Goal: Information Seeking & Learning: Learn about a topic

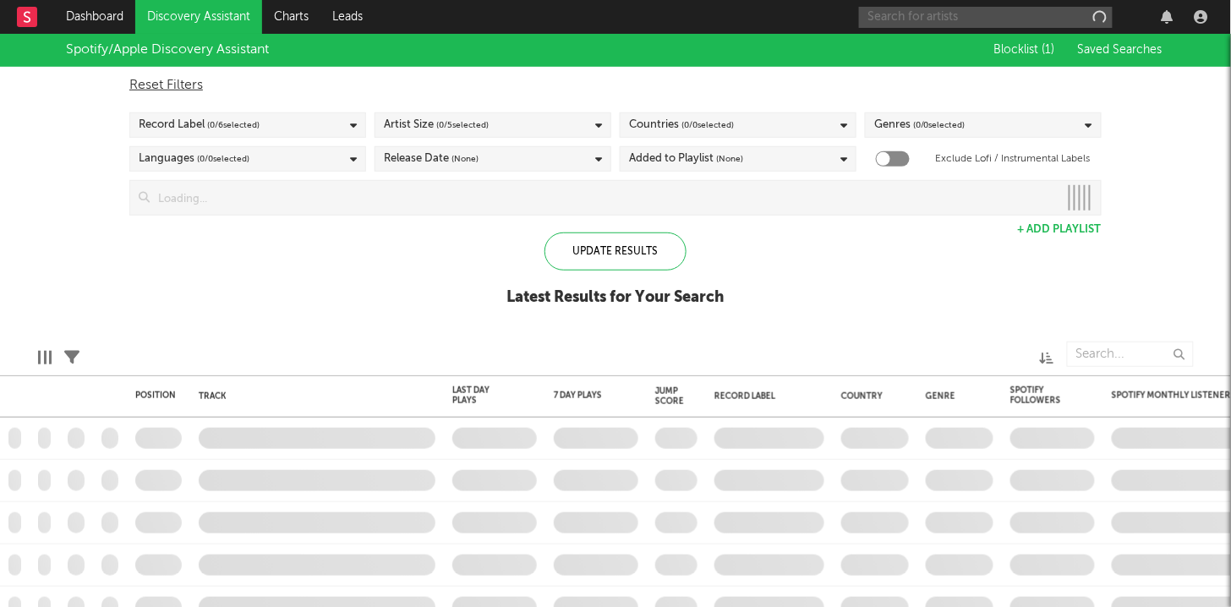
click at [1038, 15] on input "text" at bounding box center [986, 17] width 254 height 21
checkbox input "true"
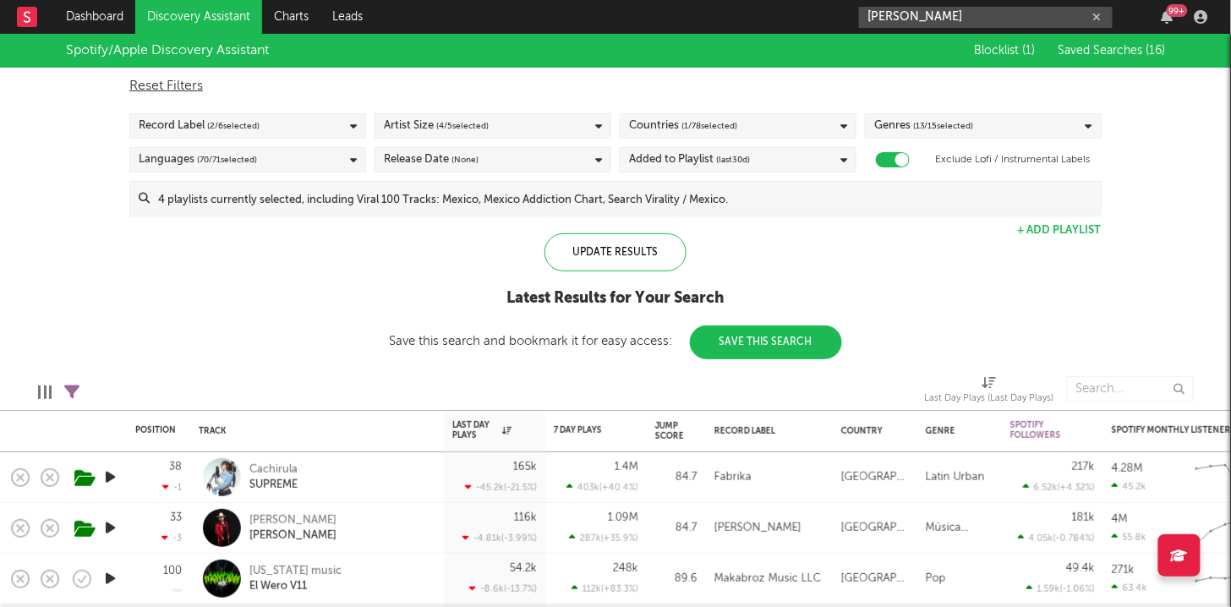
click at [978, 19] on input "jesús adrian" at bounding box center [986, 17] width 254 height 21
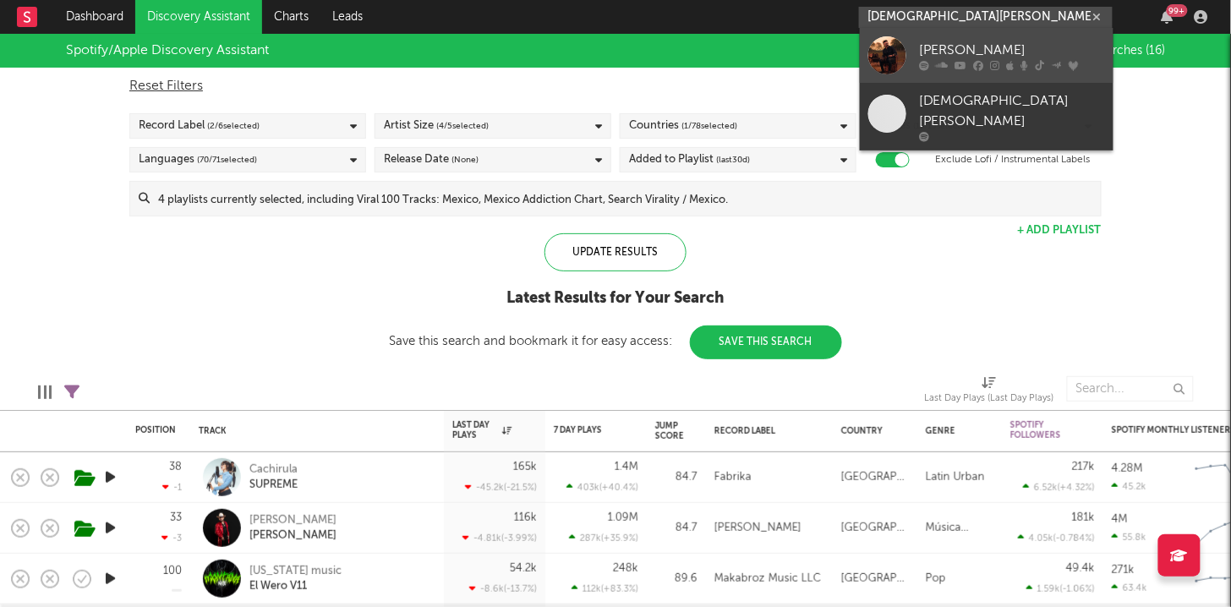
type input "jesús adri"
click at [980, 41] on div "[PERSON_NAME]" at bounding box center [1012, 51] width 186 height 20
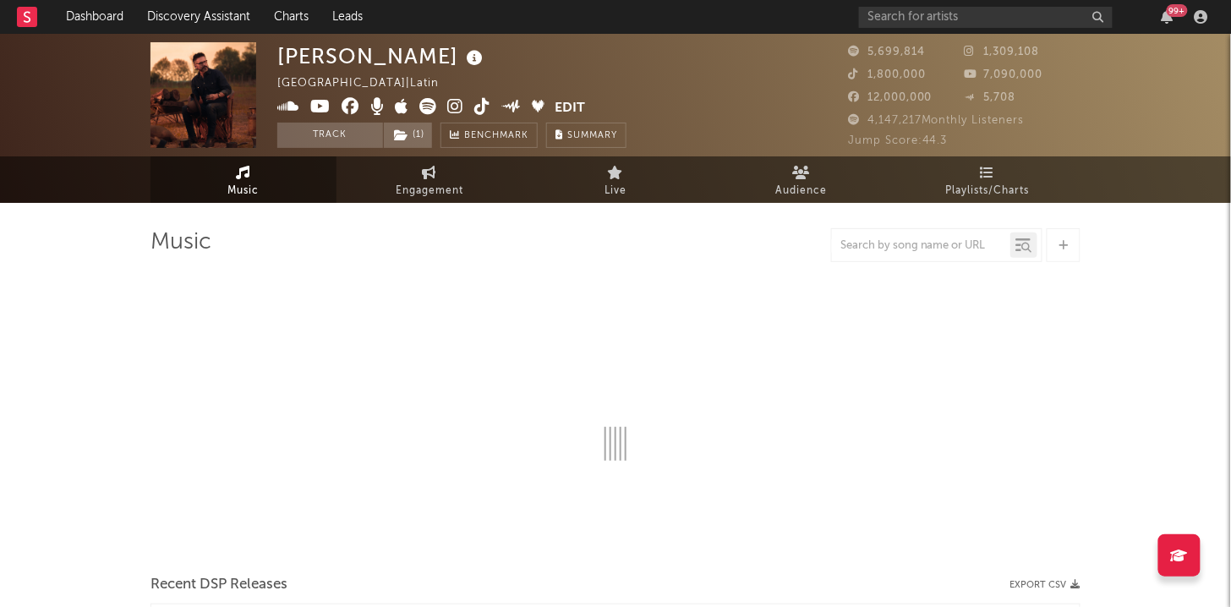
select select "6m"
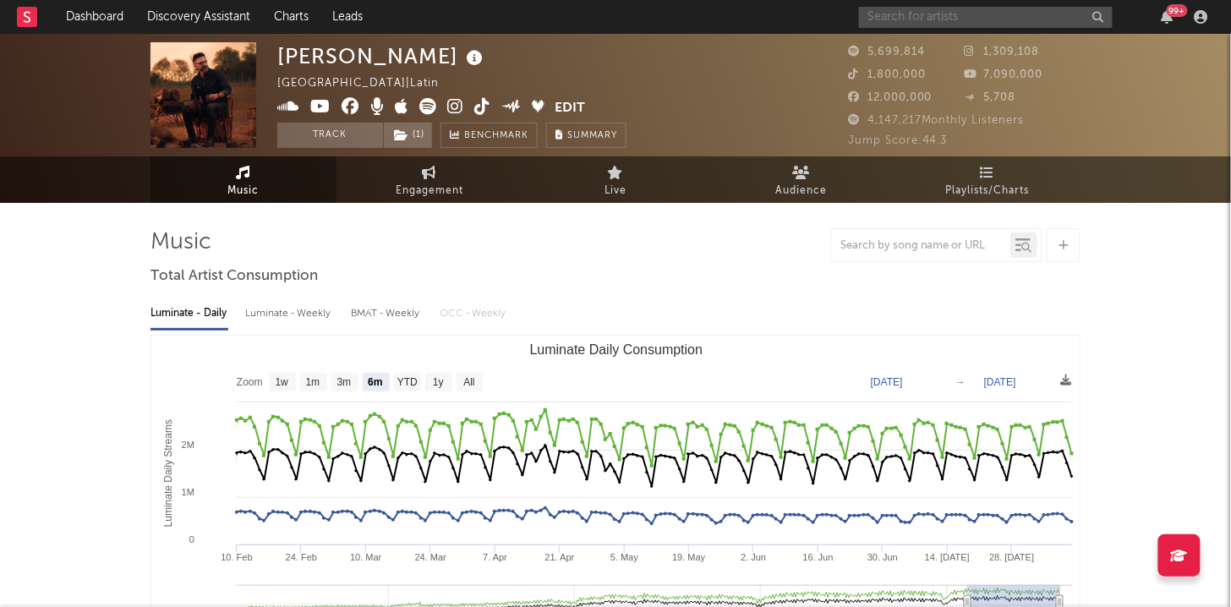
click at [884, 25] on input "text" at bounding box center [986, 17] width 254 height 21
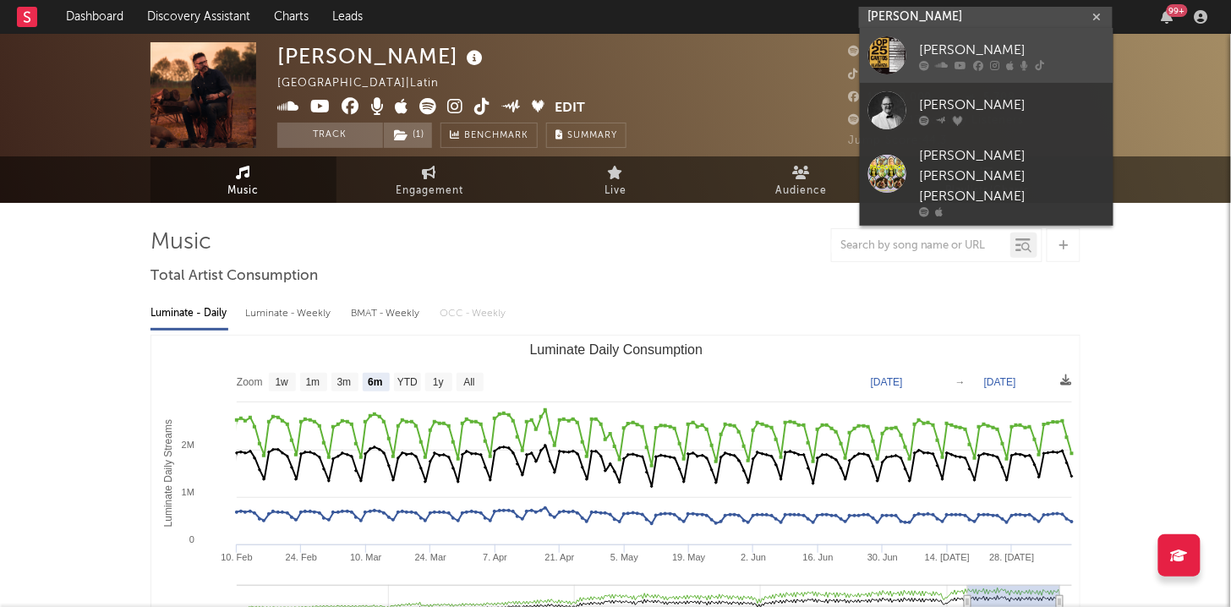
type input "marcos witt"
click at [932, 46] on div "[PERSON_NAME]" at bounding box center [1012, 51] width 186 height 20
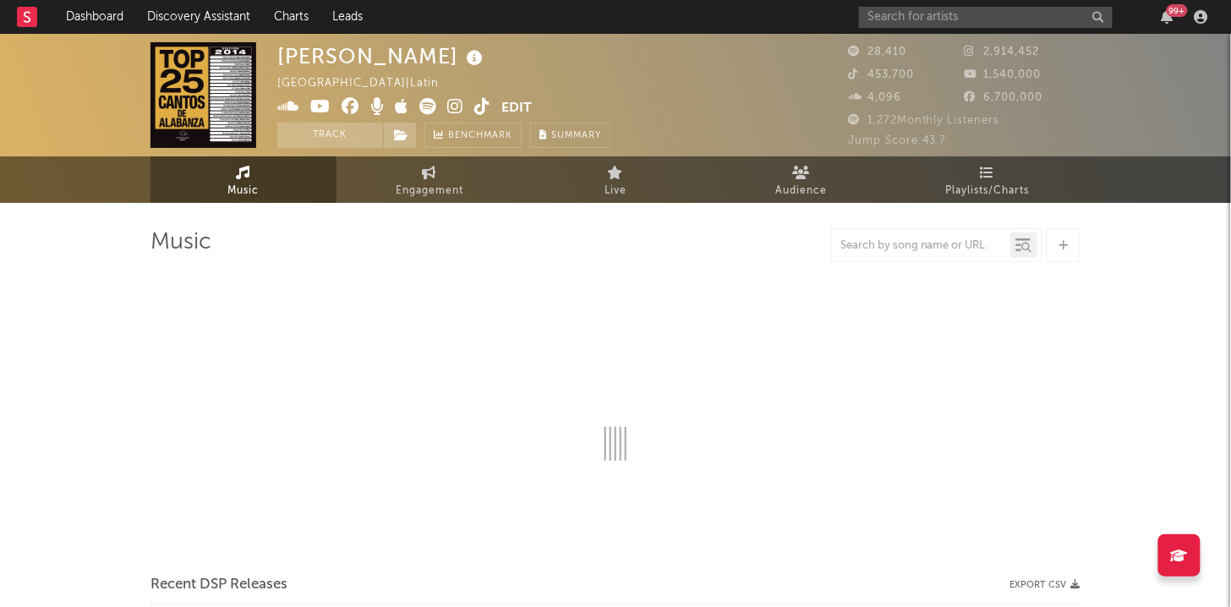
select select "1w"
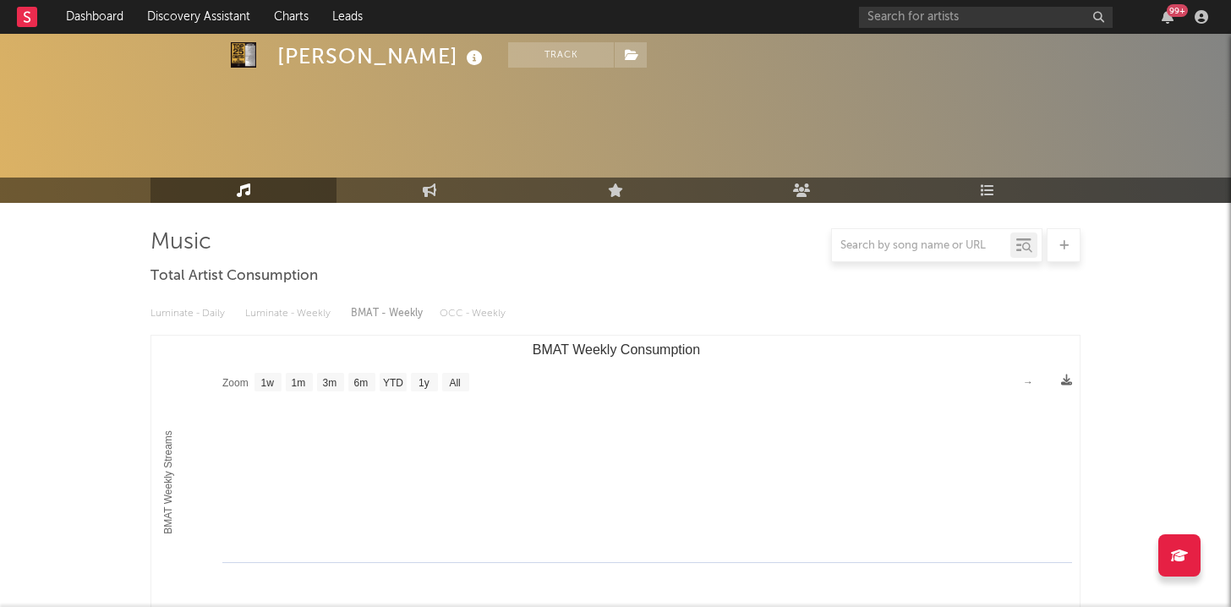
select select "1w"
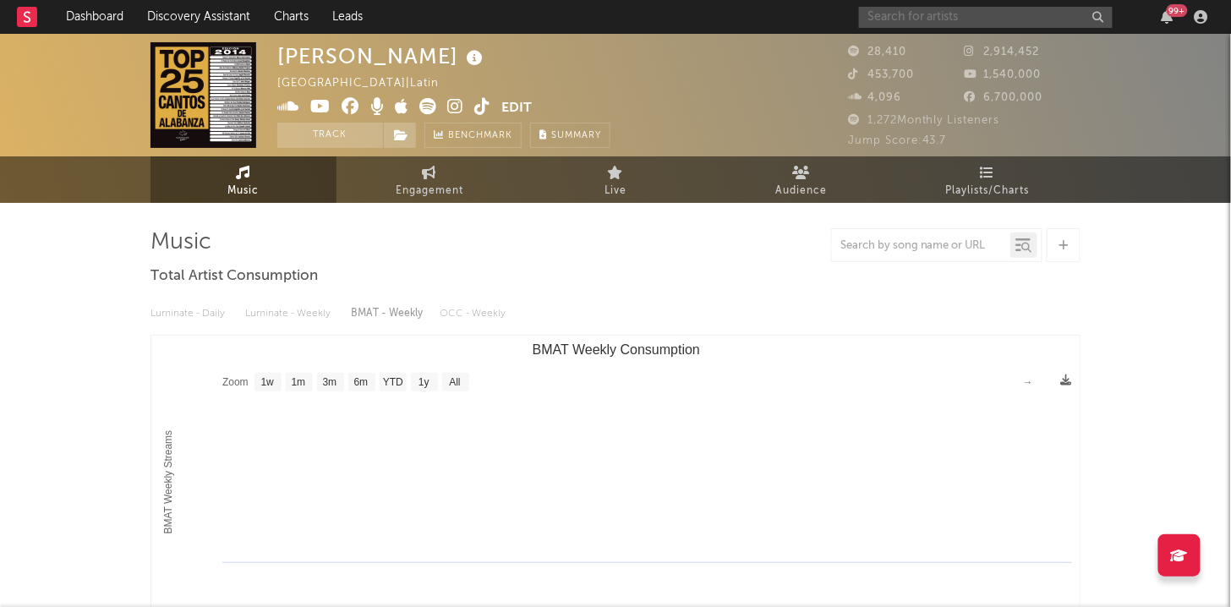
click at [948, 12] on input "text" at bounding box center [986, 17] width 254 height 21
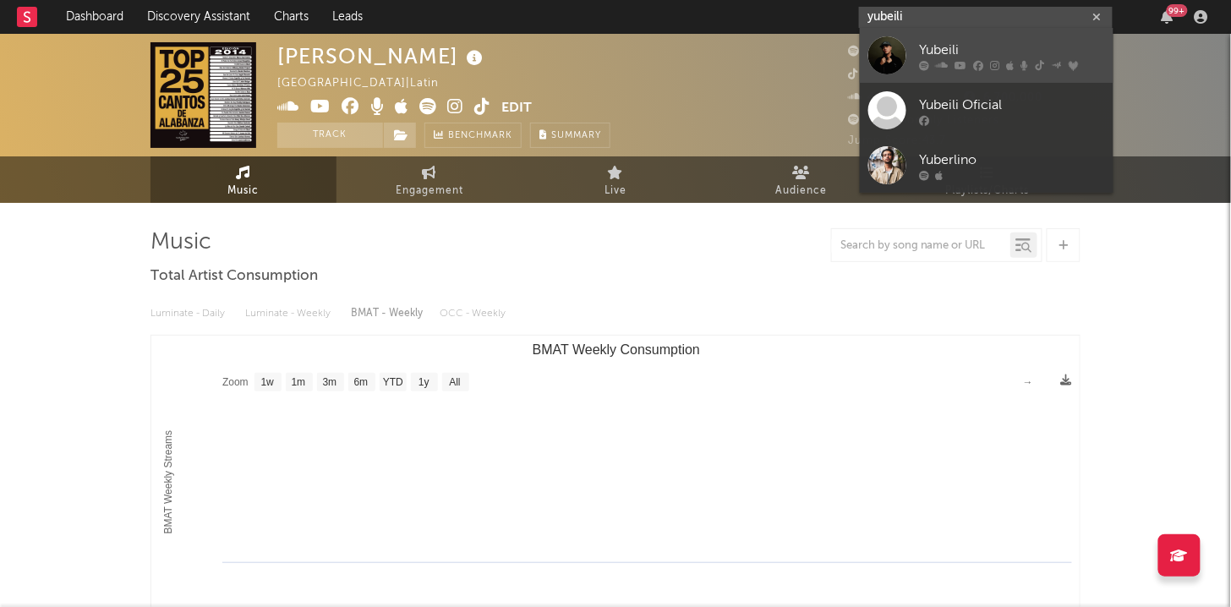
type input "yubeili"
click at [920, 50] on div "Yubeili" at bounding box center [1012, 51] width 186 height 20
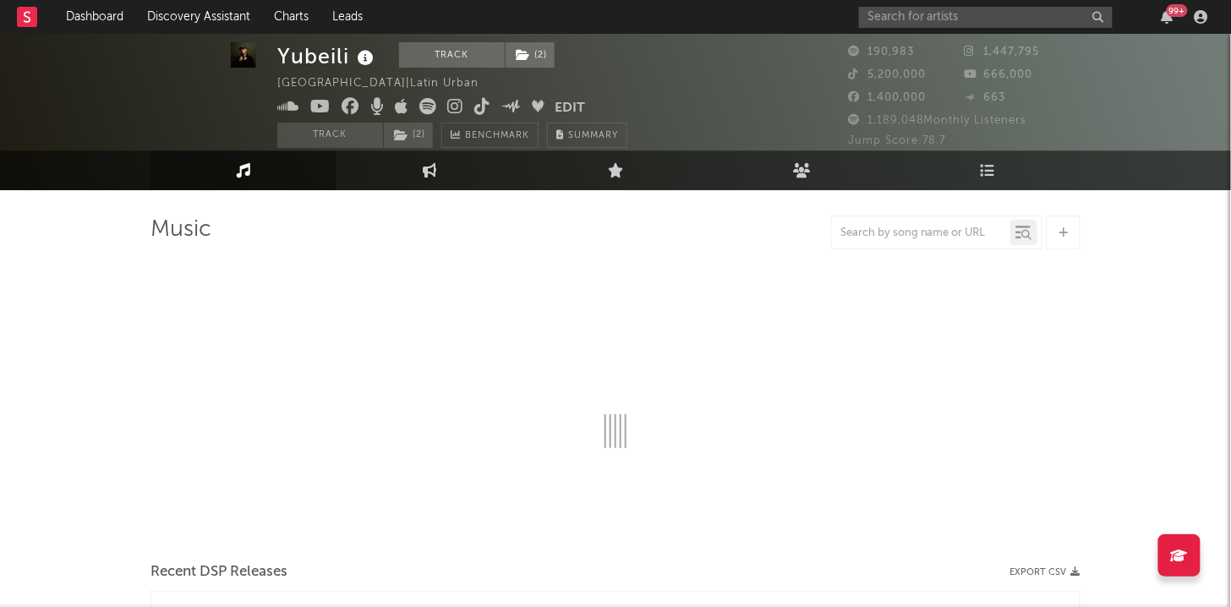
select select "6m"
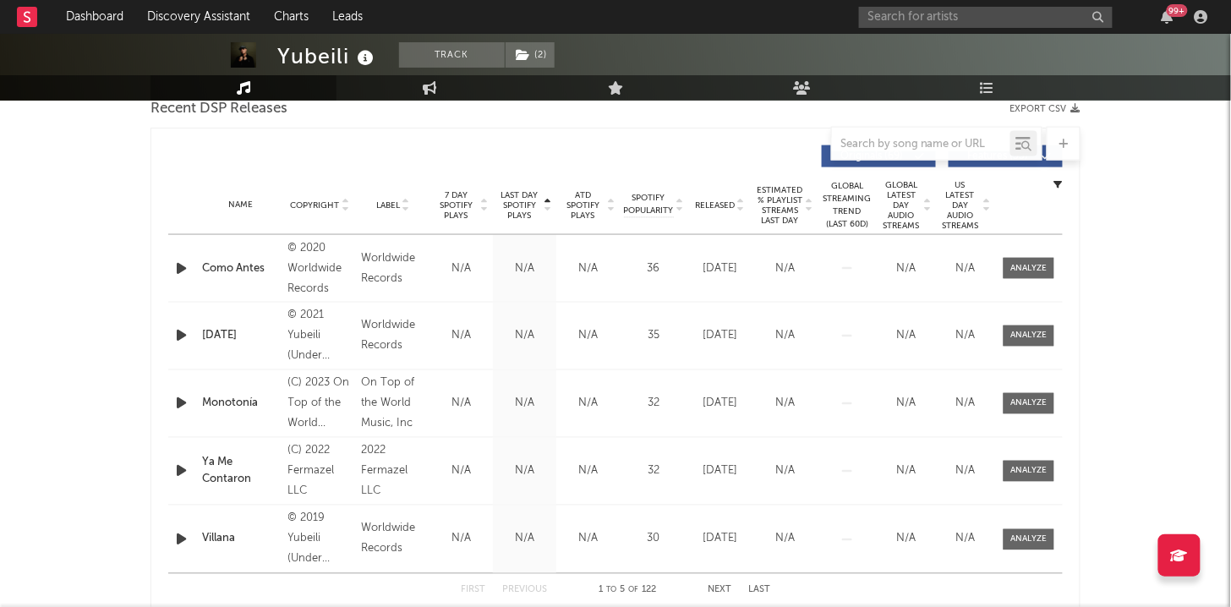
scroll to position [510, 0]
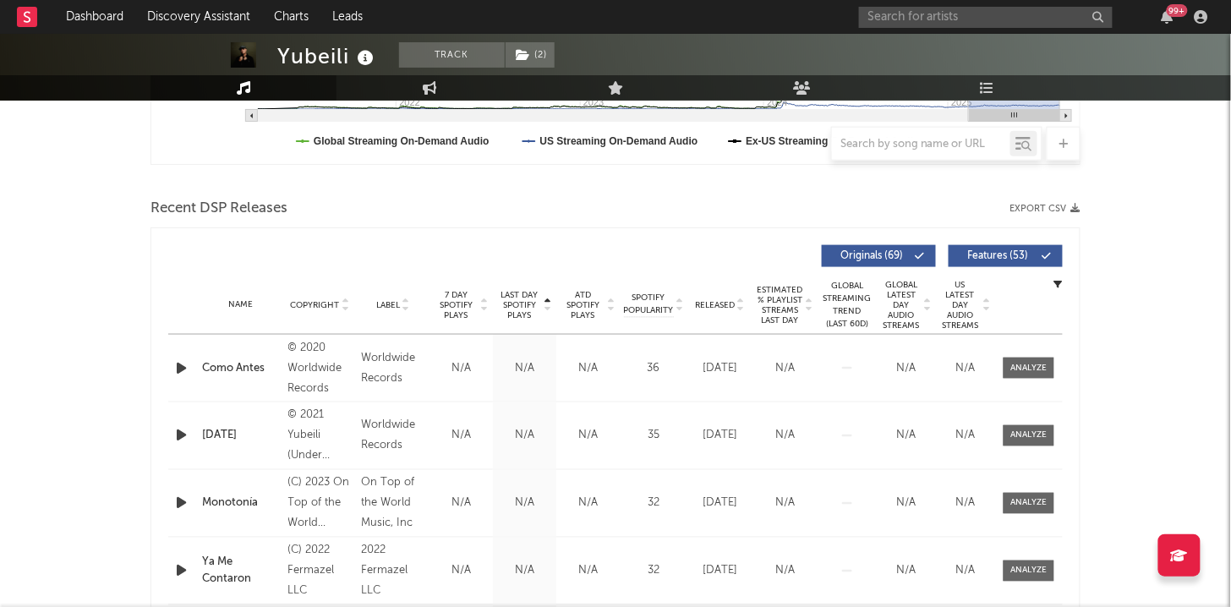
click at [615, 307] on icon at bounding box center [611, 308] width 8 height 7
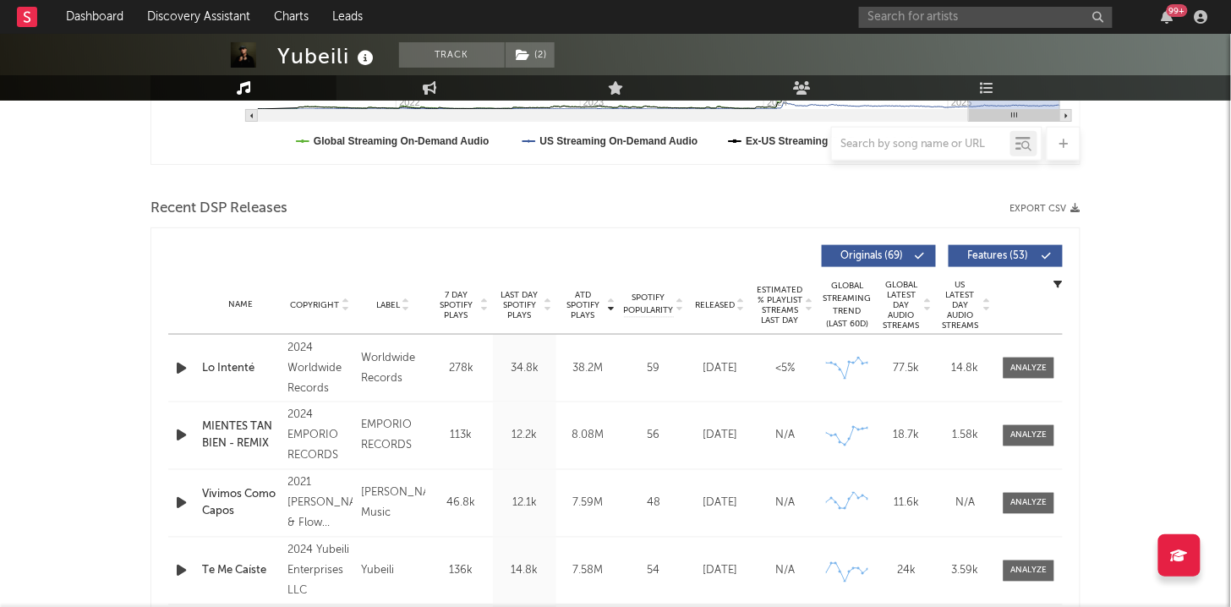
click at [744, 305] on icon at bounding box center [740, 308] width 8 height 7
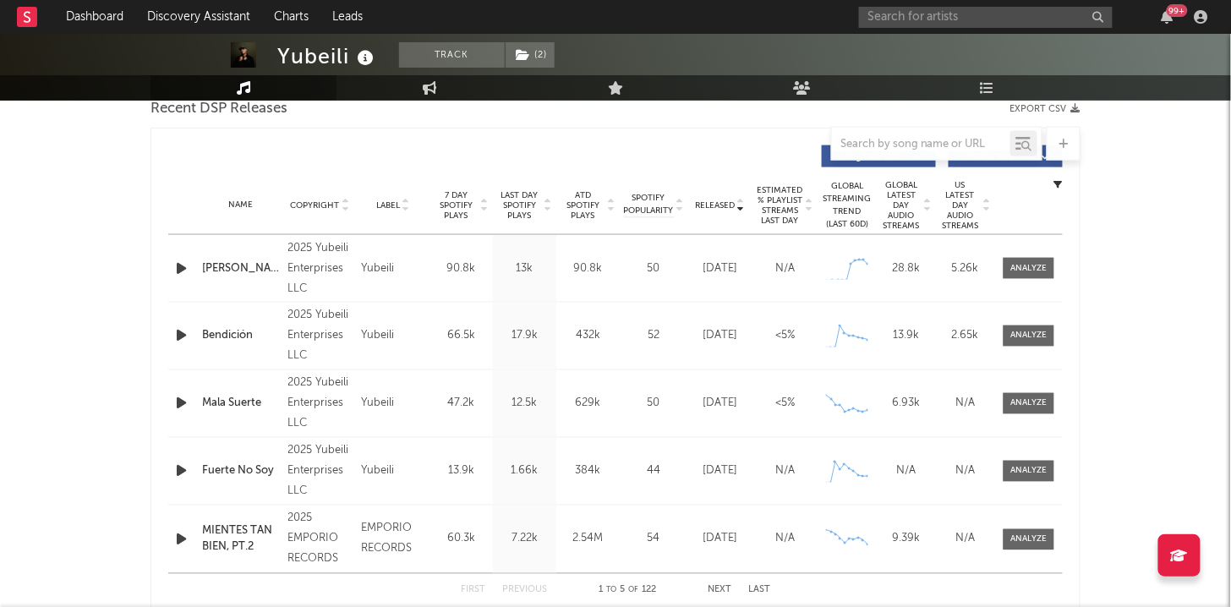
scroll to position [606, 0]
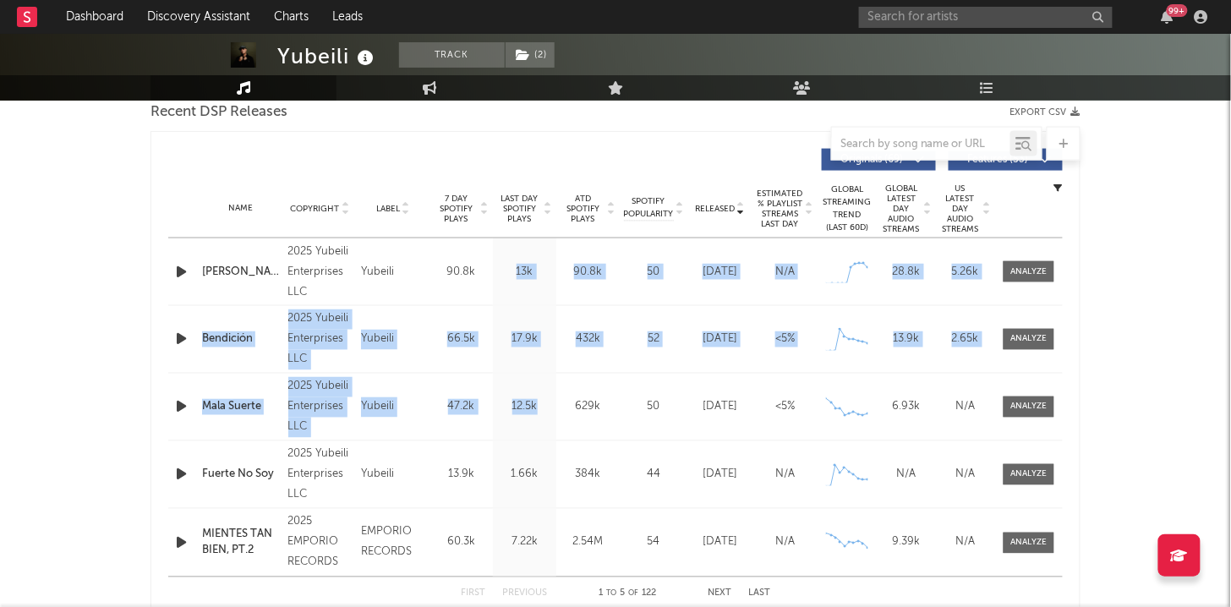
drag, startPoint x: 540, startPoint y: 412, endPoint x: 516, endPoint y: 286, distance: 128.2
click at [516, 271] on div "Name Diles Copyright 2025 Yubeili Enterprises LLC Label Yubeili Album Names Dil…" at bounding box center [615, 407] width 894 height 338
click at [538, 404] on div "12.5k" at bounding box center [524, 407] width 55 height 17
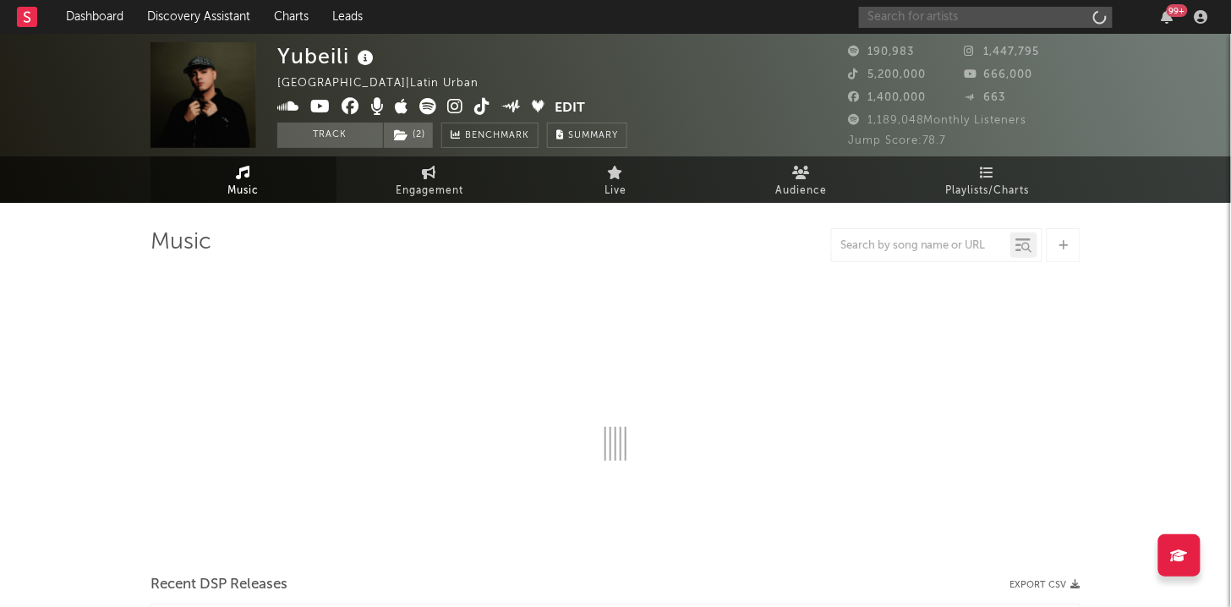
click at [986, 17] on input "text" at bounding box center [986, 17] width 254 height 21
type input "[PERSON_NAME]"
select select "6m"
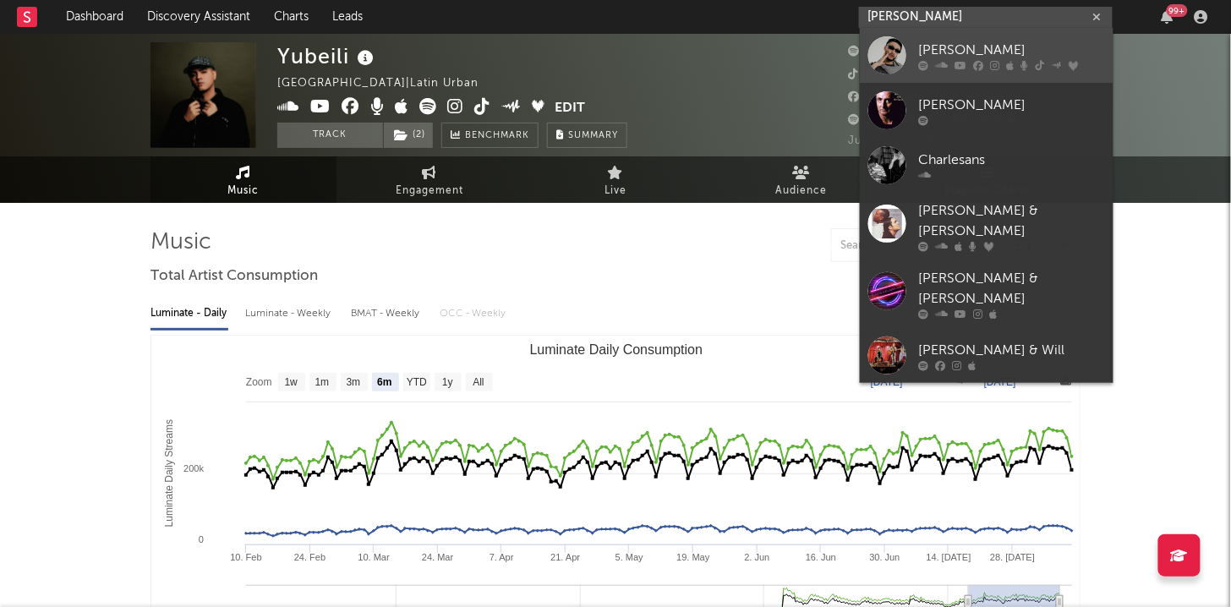
type input "[PERSON_NAME]"
click at [946, 47] on div "[PERSON_NAME]" at bounding box center [1012, 51] width 186 height 20
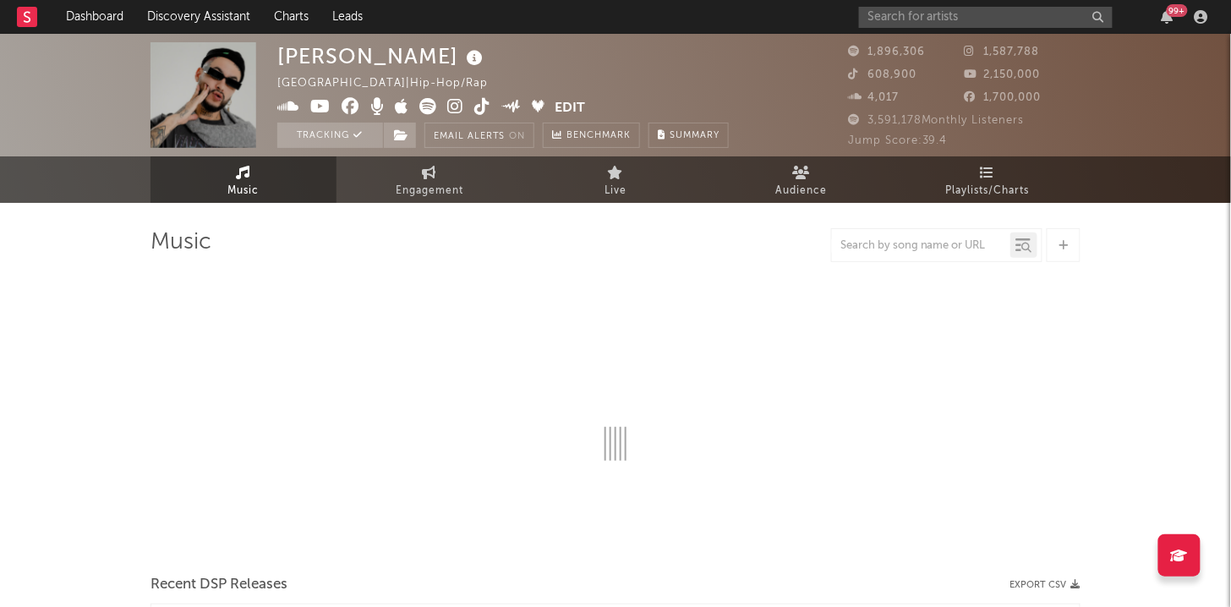
select select "6m"
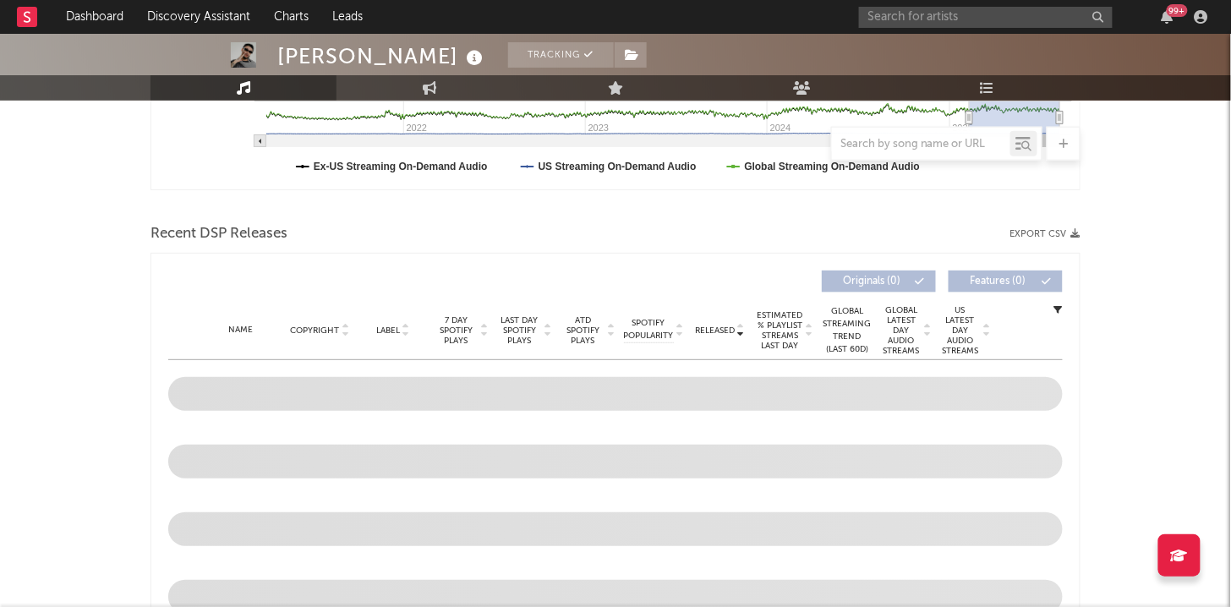
scroll to position [493, 0]
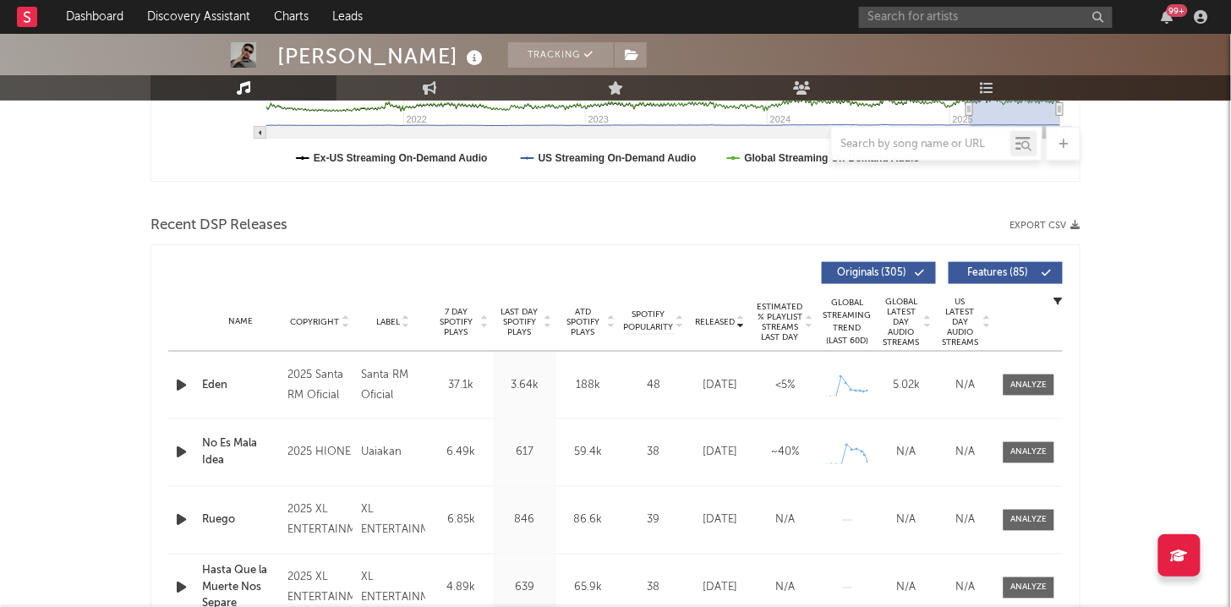
click at [549, 322] on icon at bounding box center [548, 325] width 8 height 7
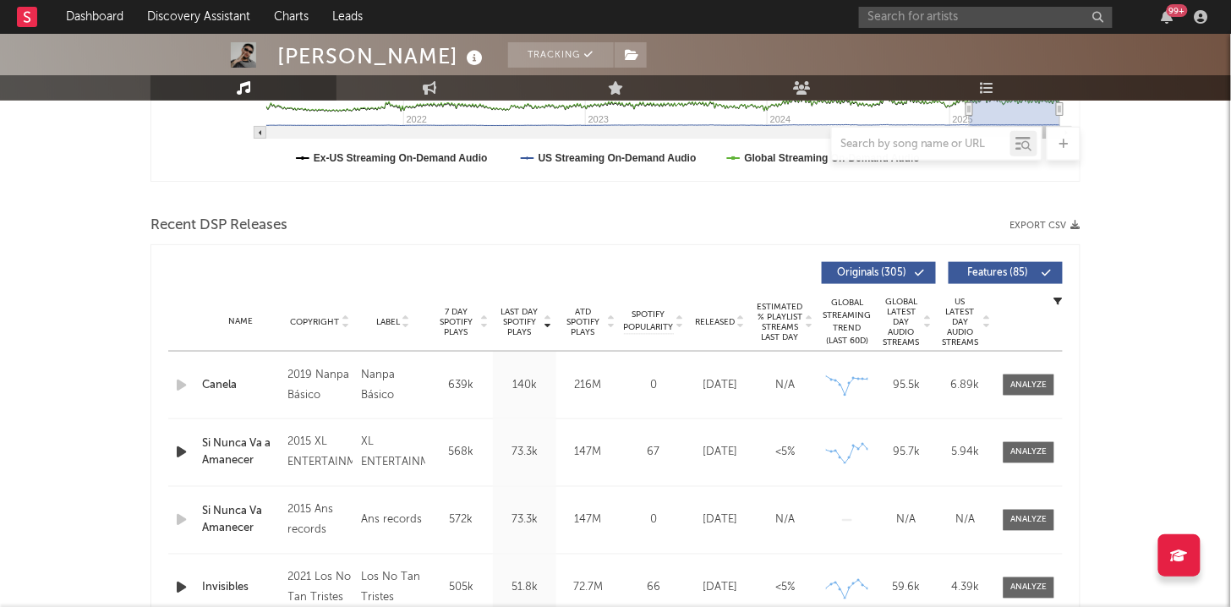
click at [745, 322] on icon at bounding box center [740, 325] width 8 height 7
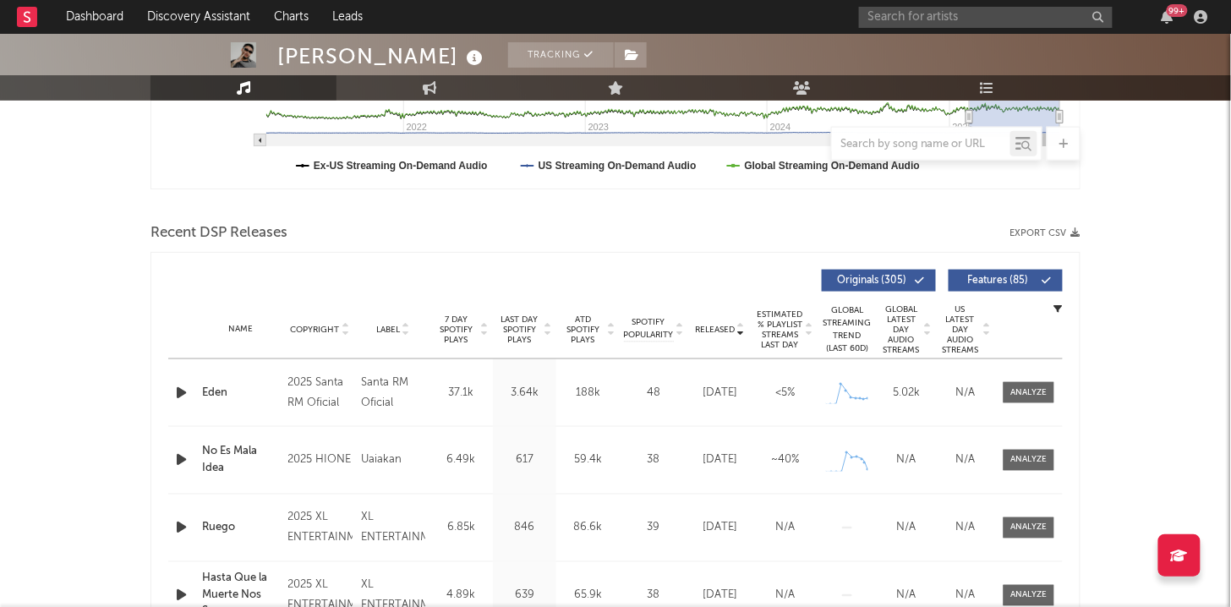
scroll to position [518, 0]
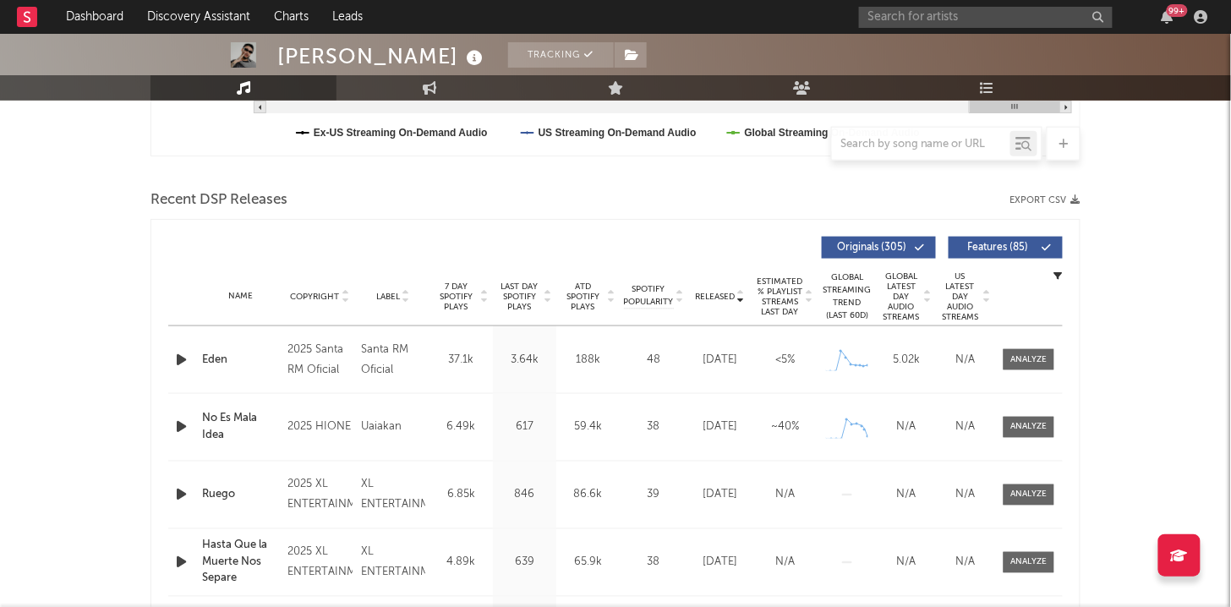
click at [552, 300] on icon at bounding box center [548, 300] width 8 height 7
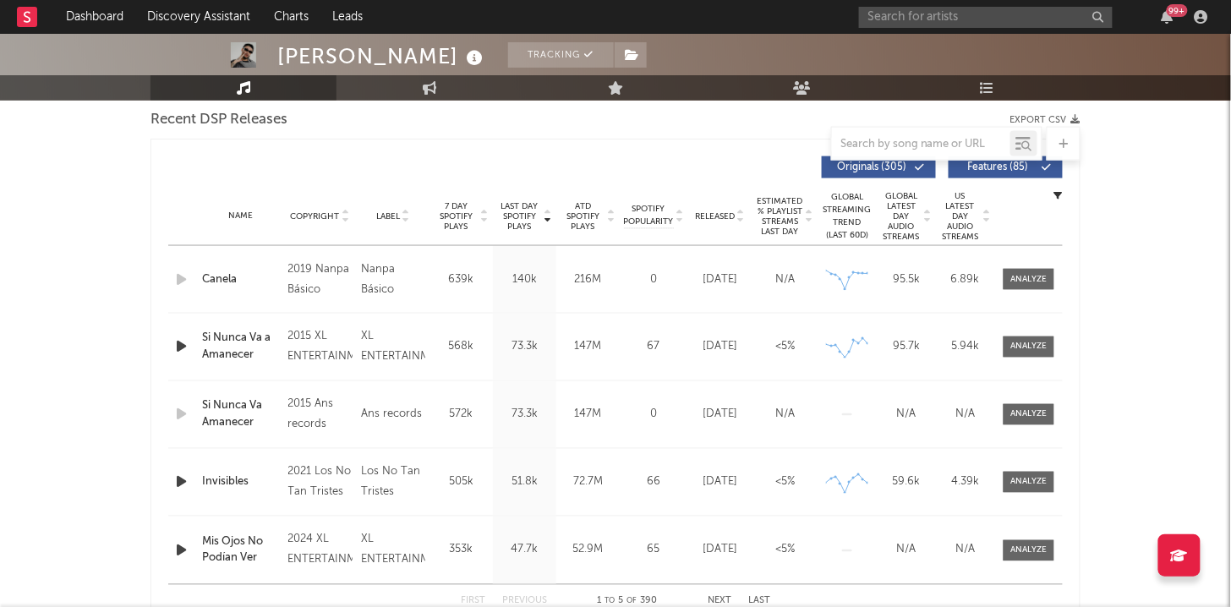
scroll to position [602, 0]
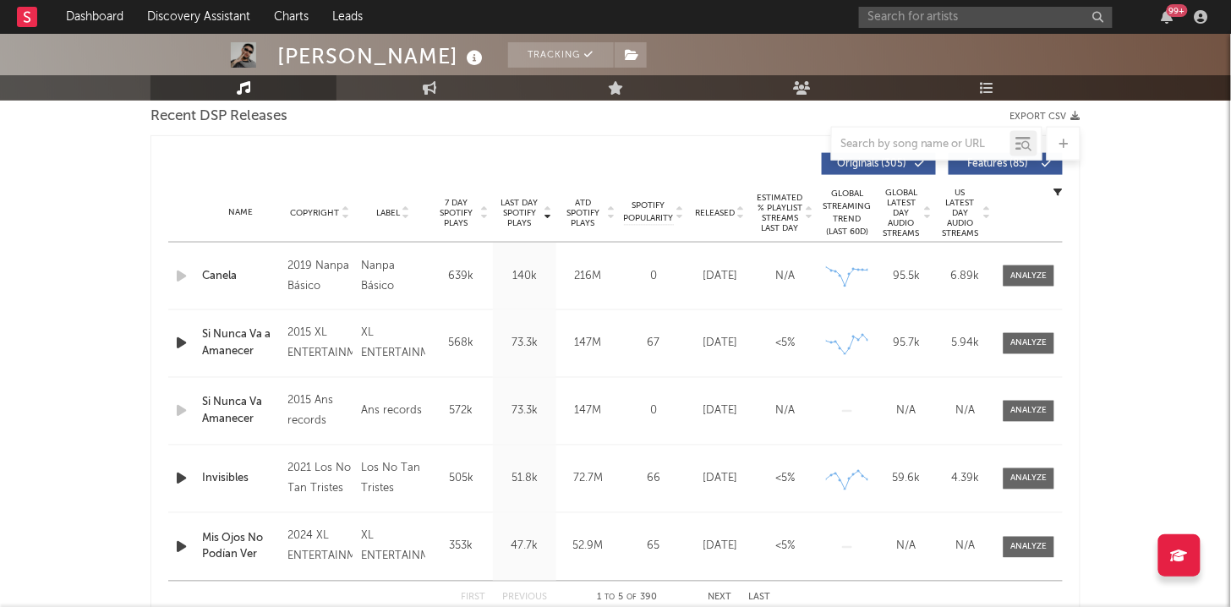
drag, startPoint x: 573, startPoint y: 413, endPoint x: 744, endPoint y: 419, distance: 170.9
click at [744, 419] on div "Name Si Nunca Va Amanecer Copyright 2015 Ans records Label Ans records Album Na…" at bounding box center [615, 411] width 894 height 67
click at [739, 215] on icon at bounding box center [740, 216] width 8 height 7
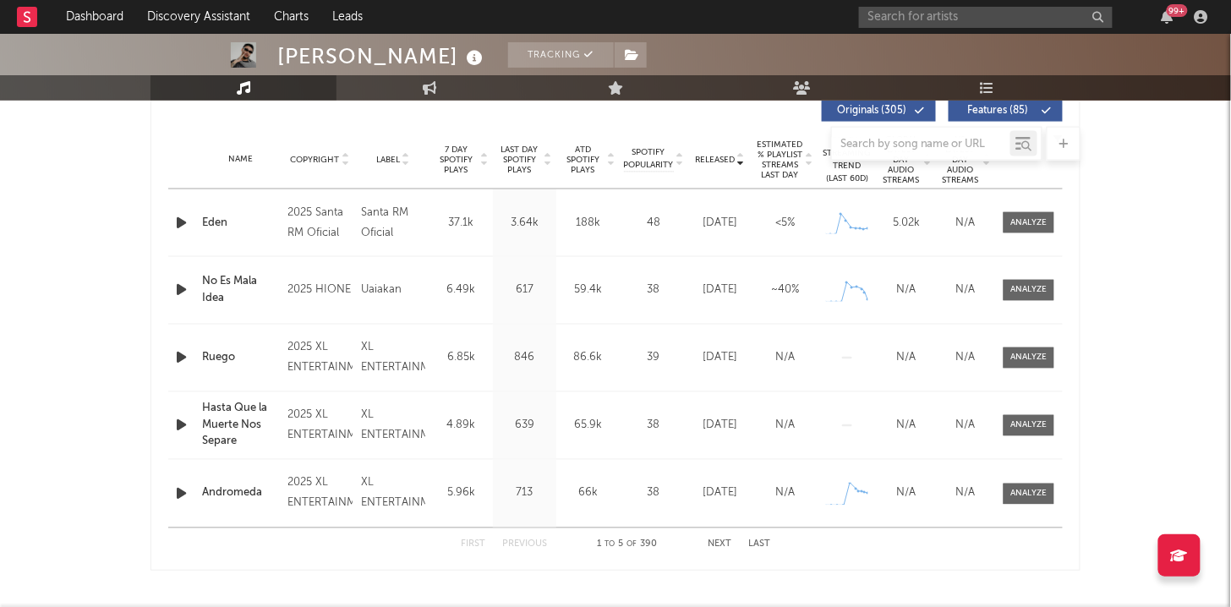
scroll to position [662, 0]
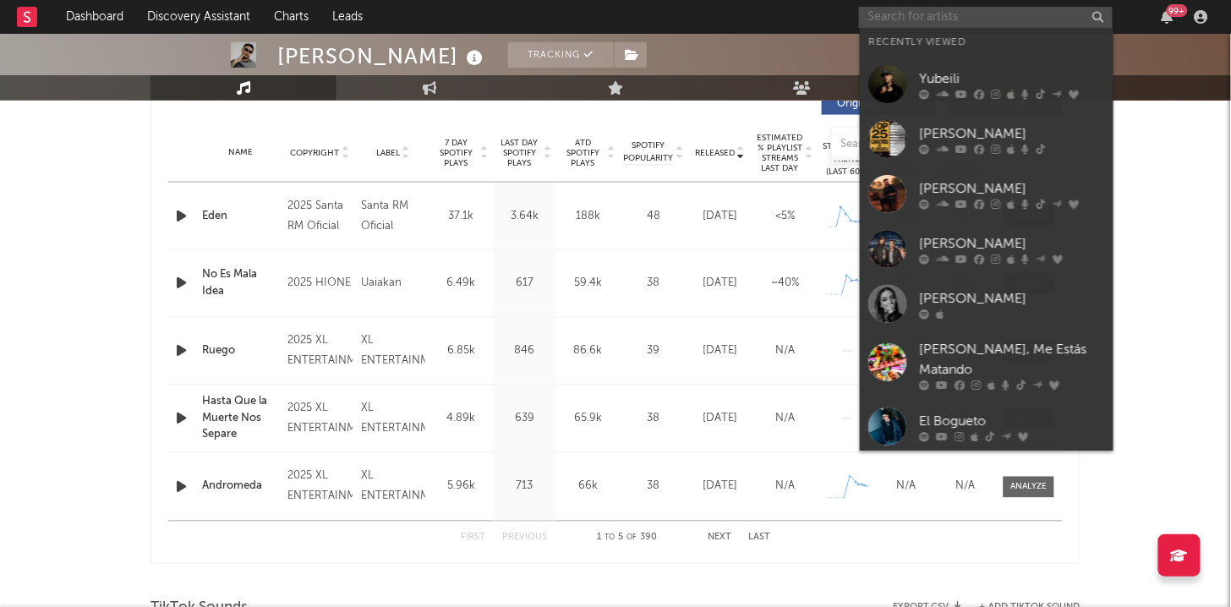
click at [928, 14] on input "text" at bounding box center [986, 17] width 254 height 21
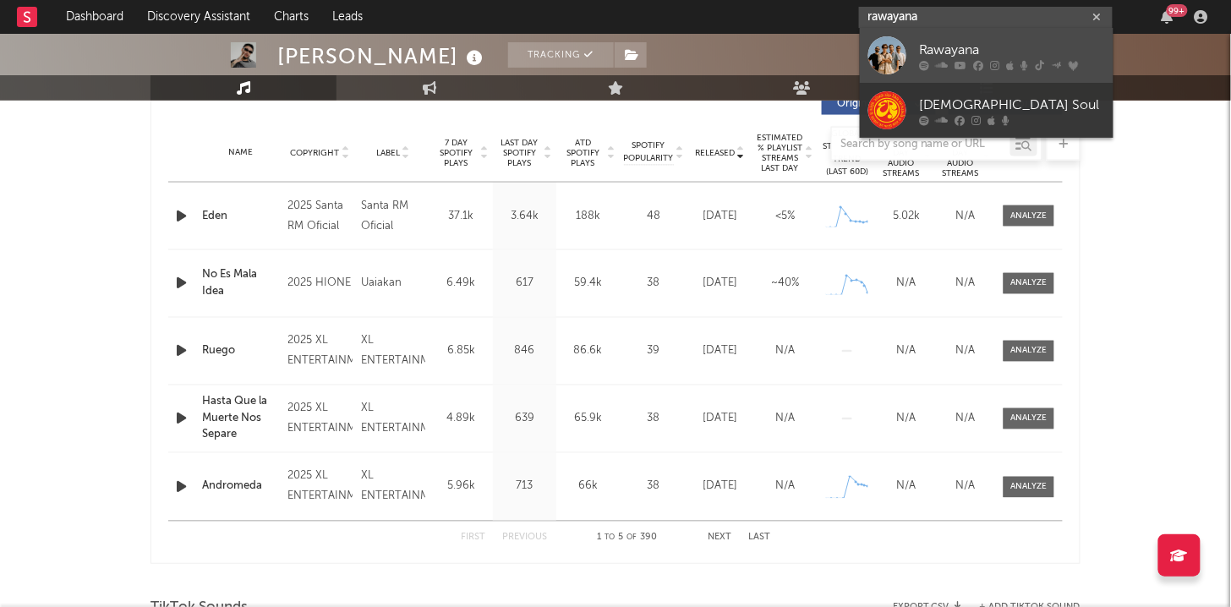
type input "rawayana"
click at [942, 48] on div "Rawayana" at bounding box center [1012, 51] width 186 height 20
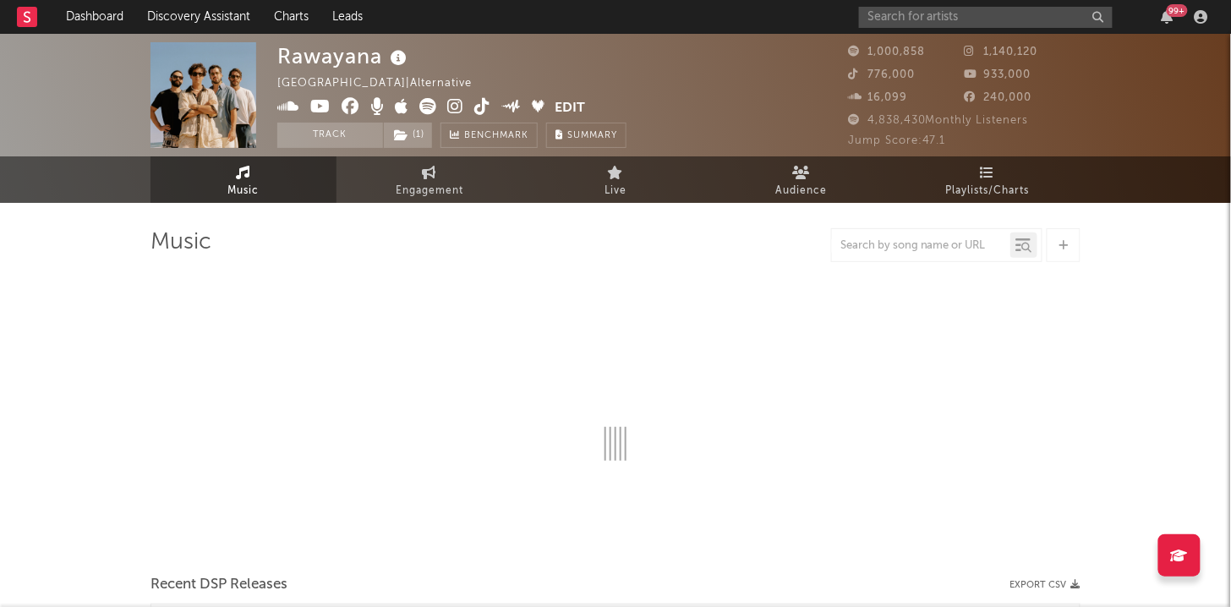
select select "6m"
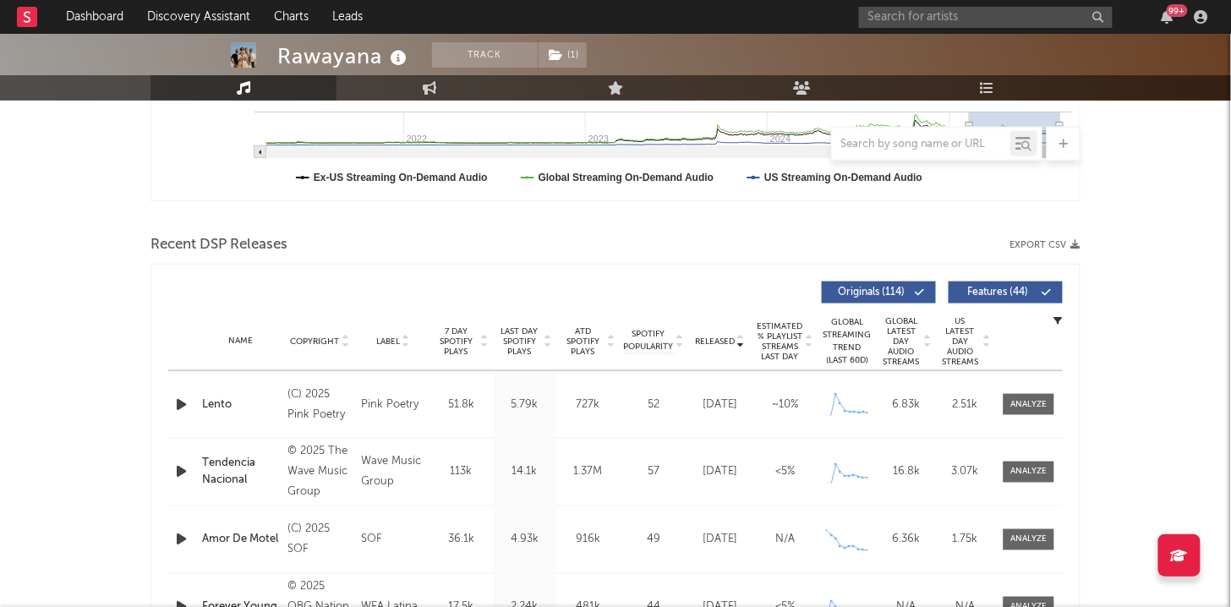
scroll to position [472, 0]
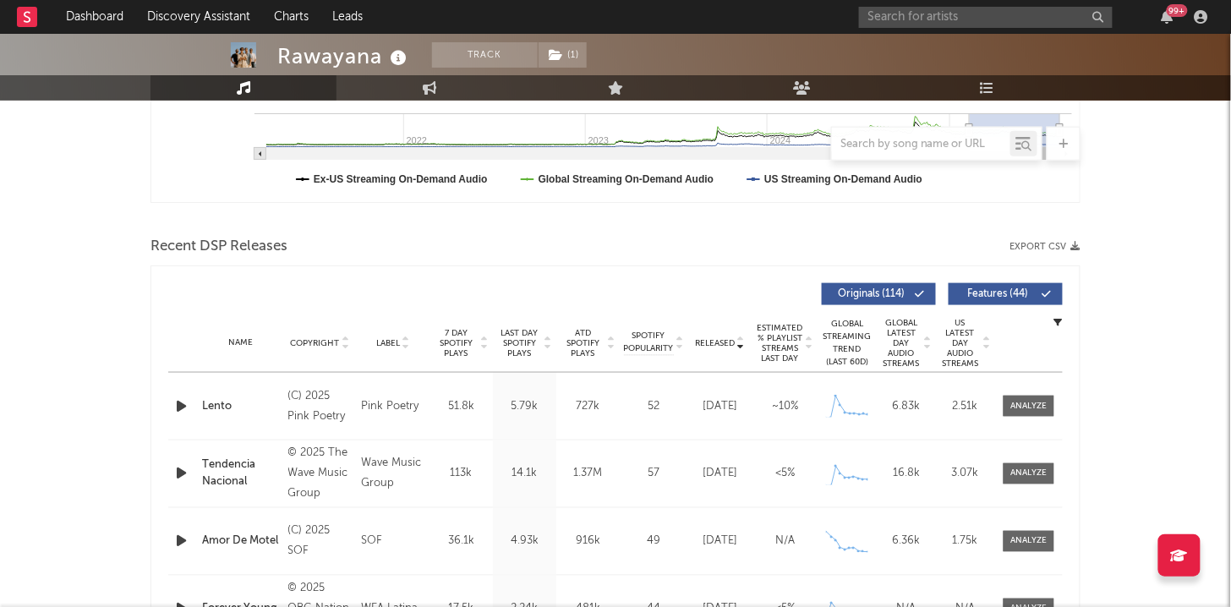
click at [745, 343] on icon at bounding box center [740, 346] width 8 height 7
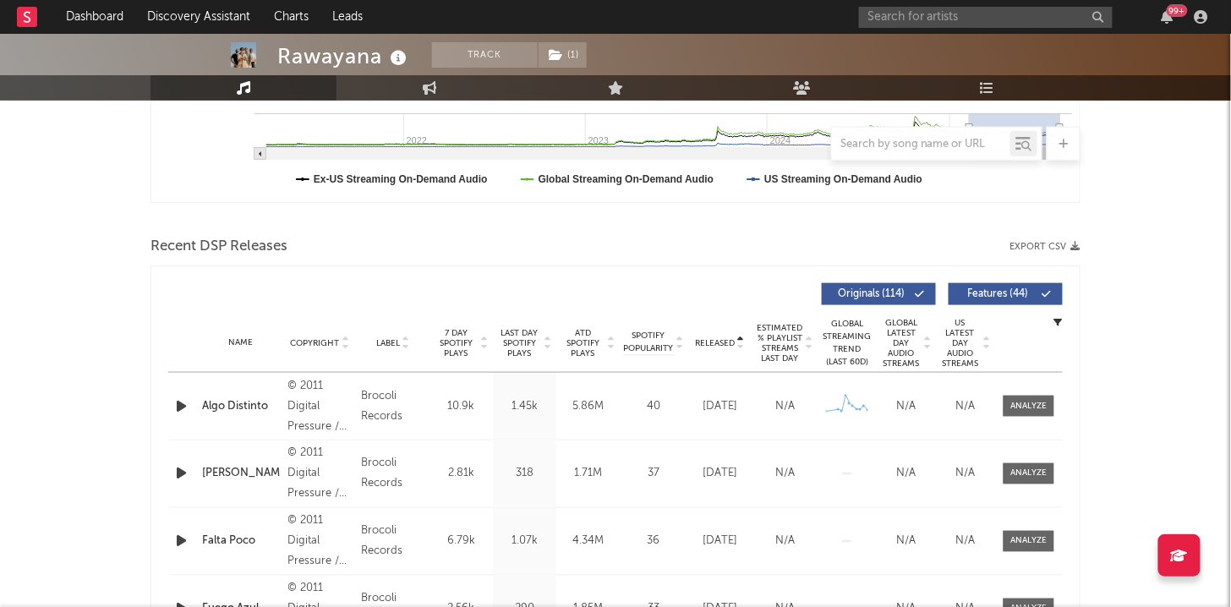
click at [745, 343] on icon at bounding box center [740, 346] width 8 height 7
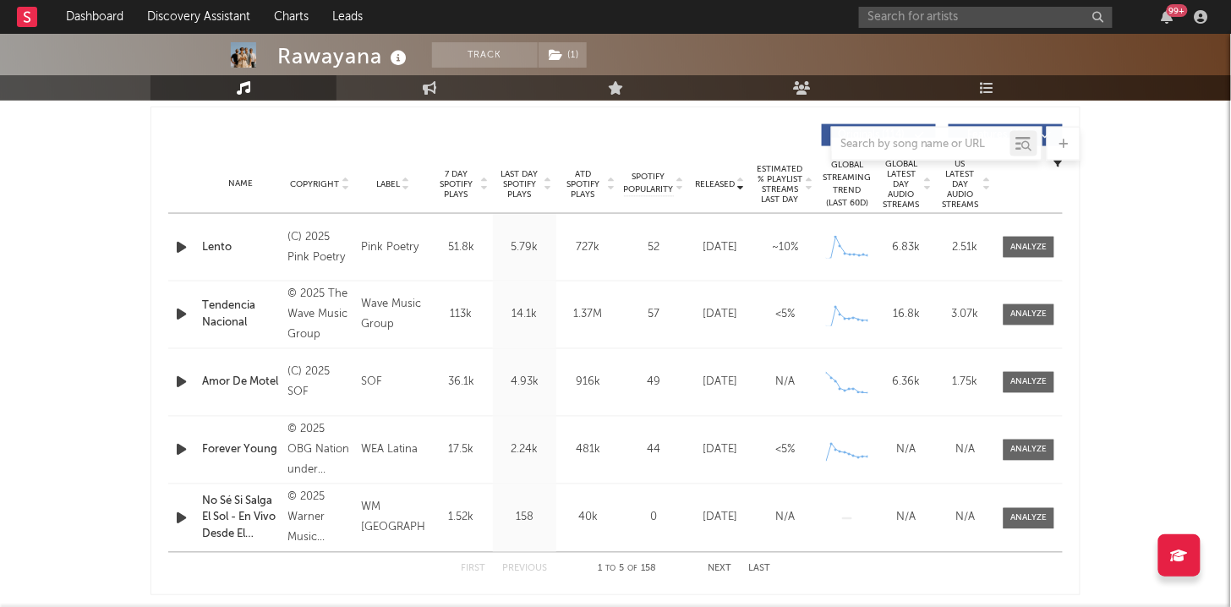
scroll to position [630, 0]
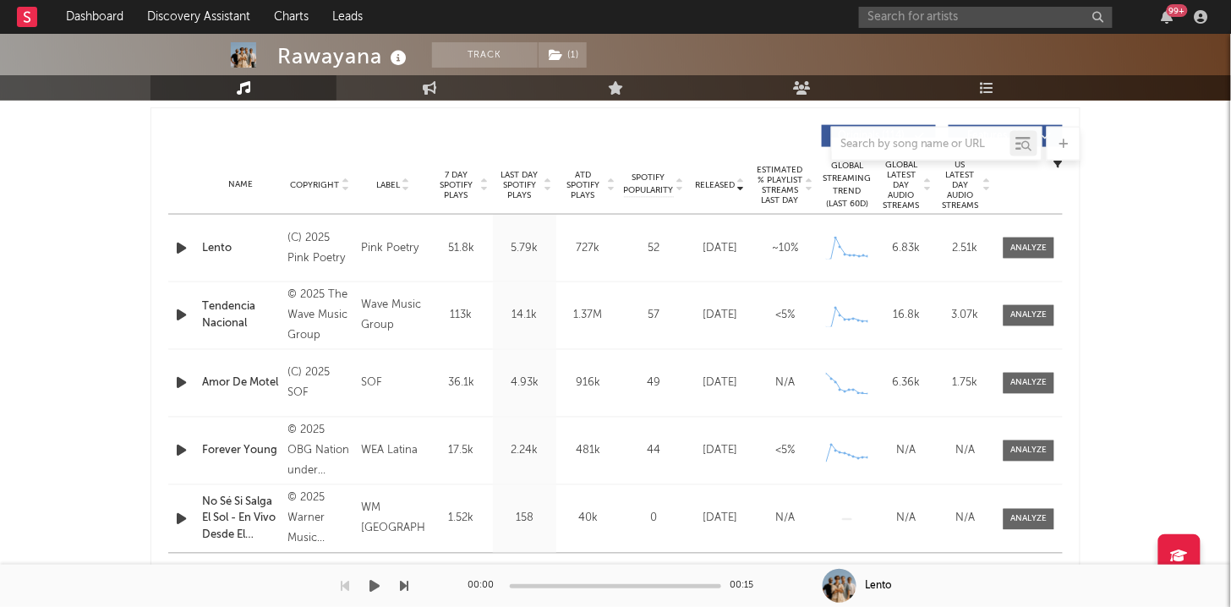
click at [723, 566] on div "00:00 00:15" at bounding box center [615, 586] width 296 height 42
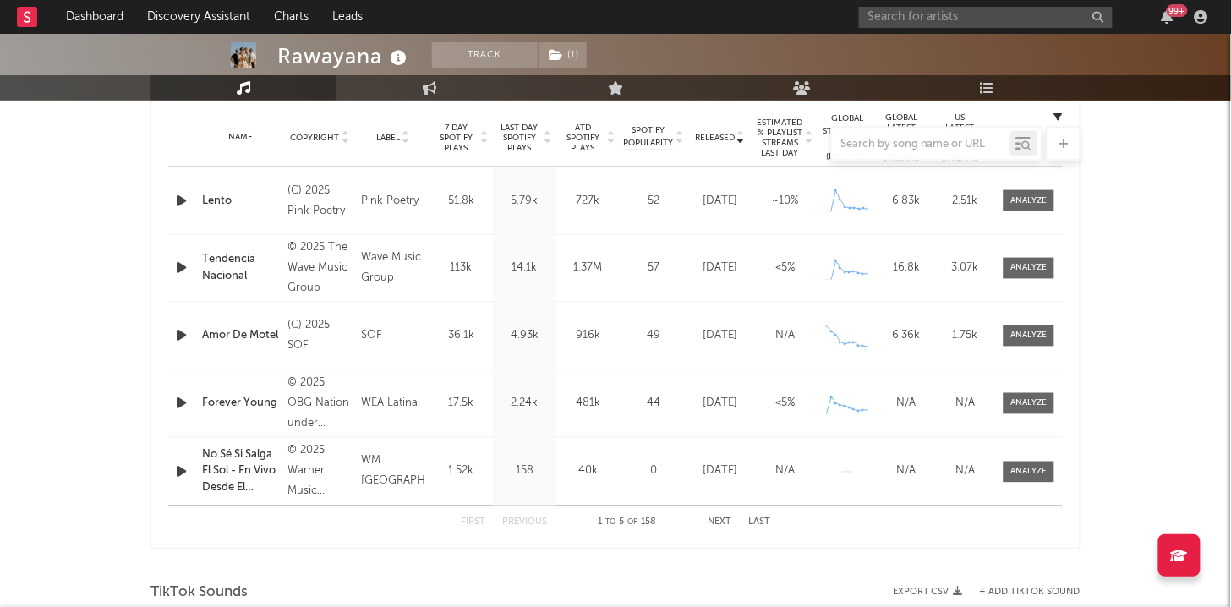
scroll to position [683, 0]
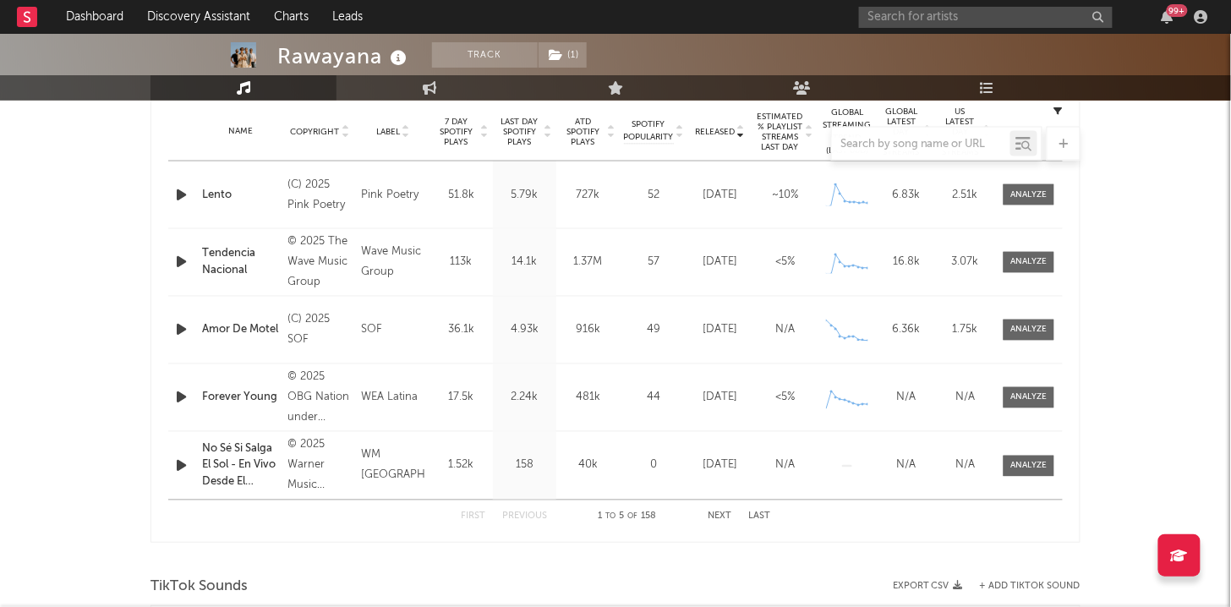
click at [719, 512] on button "Next" at bounding box center [720, 516] width 24 height 9
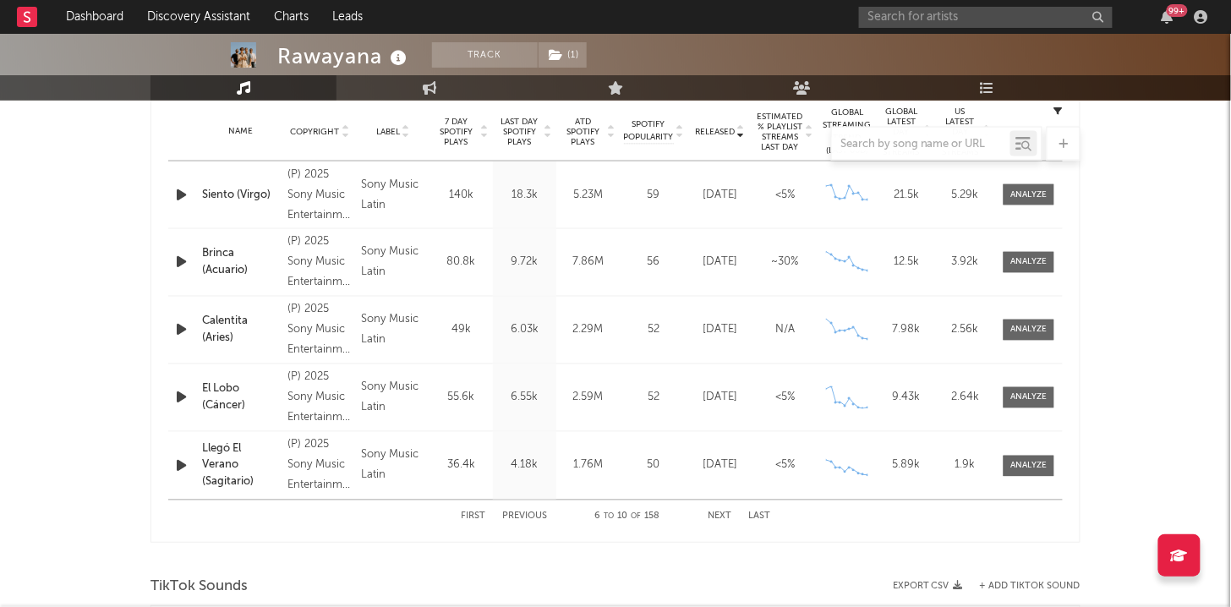
click at [719, 512] on button "Next" at bounding box center [720, 516] width 24 height 9
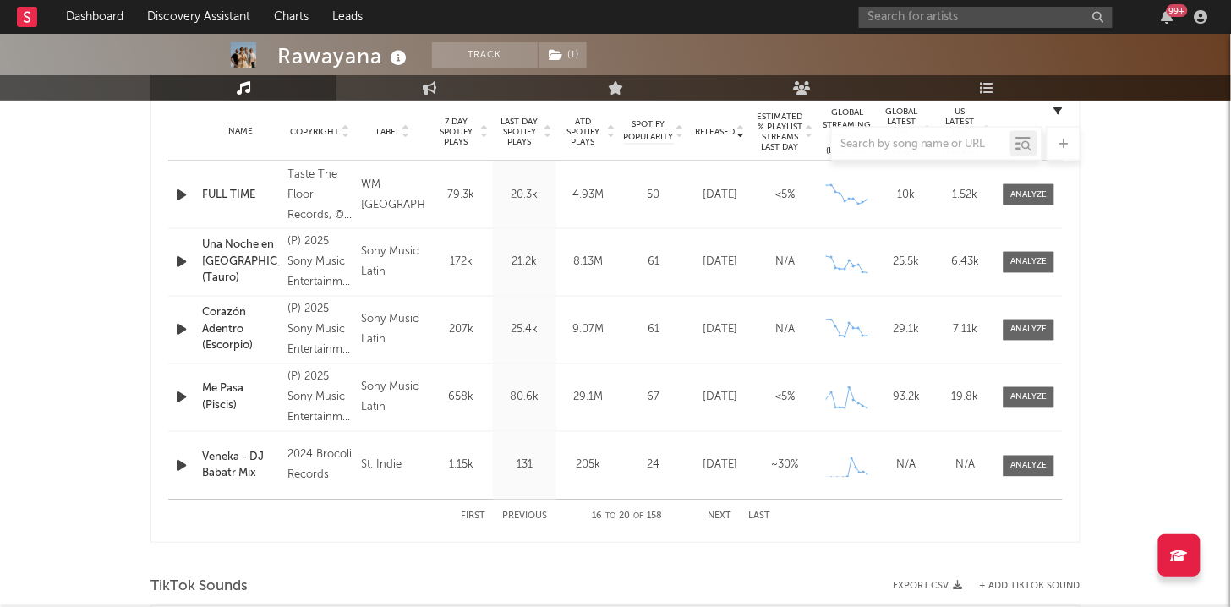
click at [719, 512] on button "Next" at bounding box center [720, 516] width 24 height 9
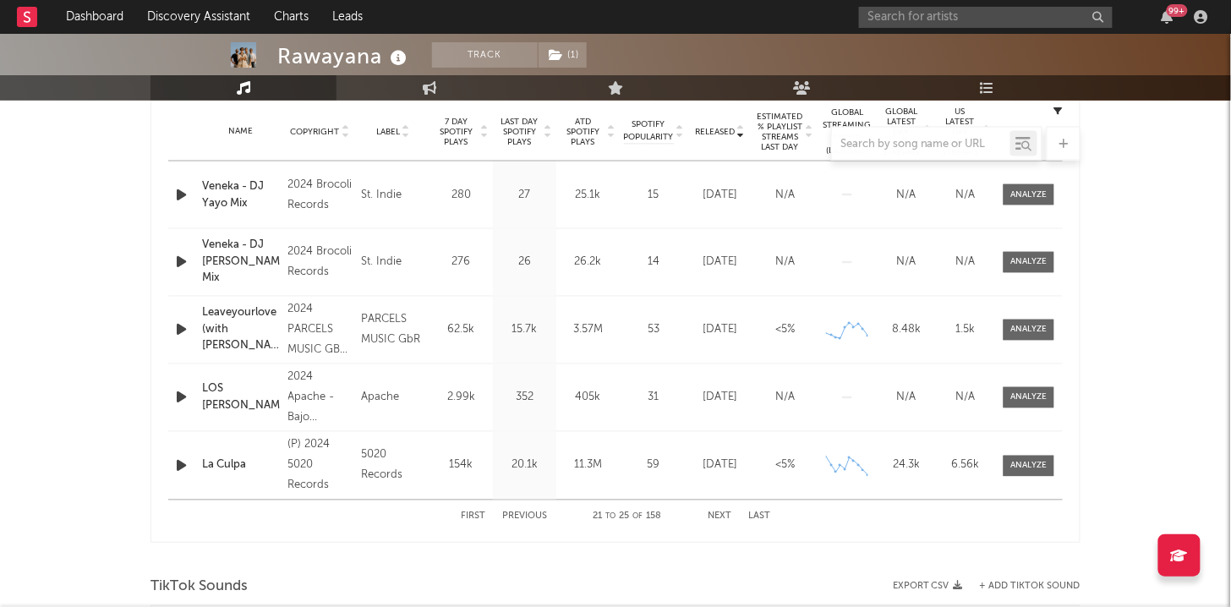
click at [719, 512] on button "Next" at bounding box center [720, 516] width 24 height 9
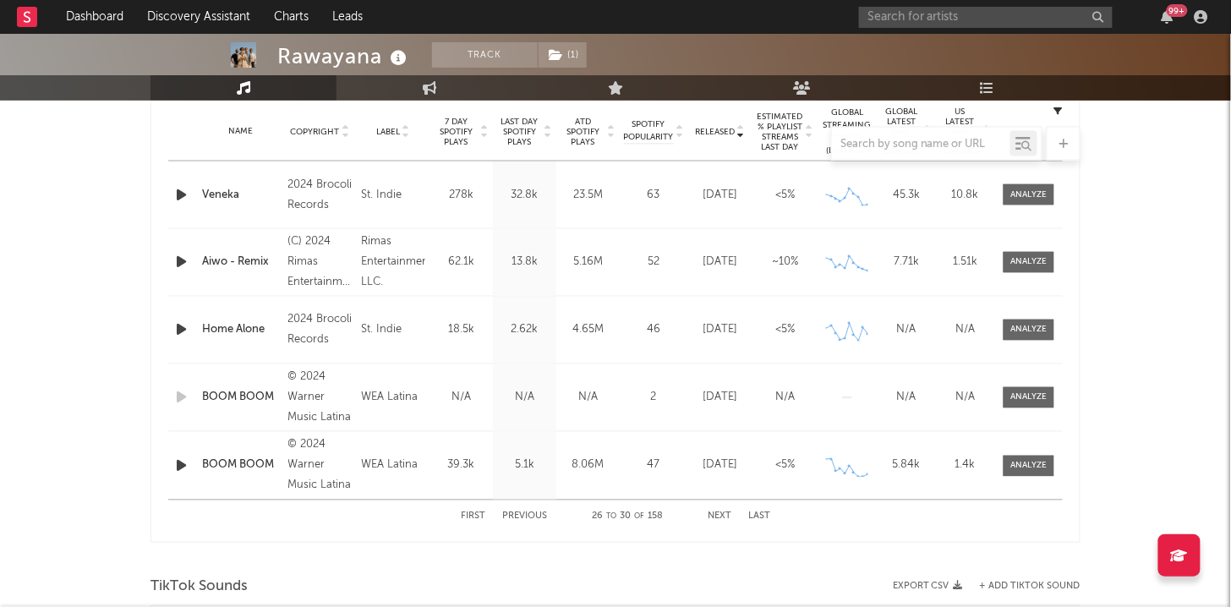
click at [519, 514] on button "Previous" at bounding box center [524, 516] width 45 height 9
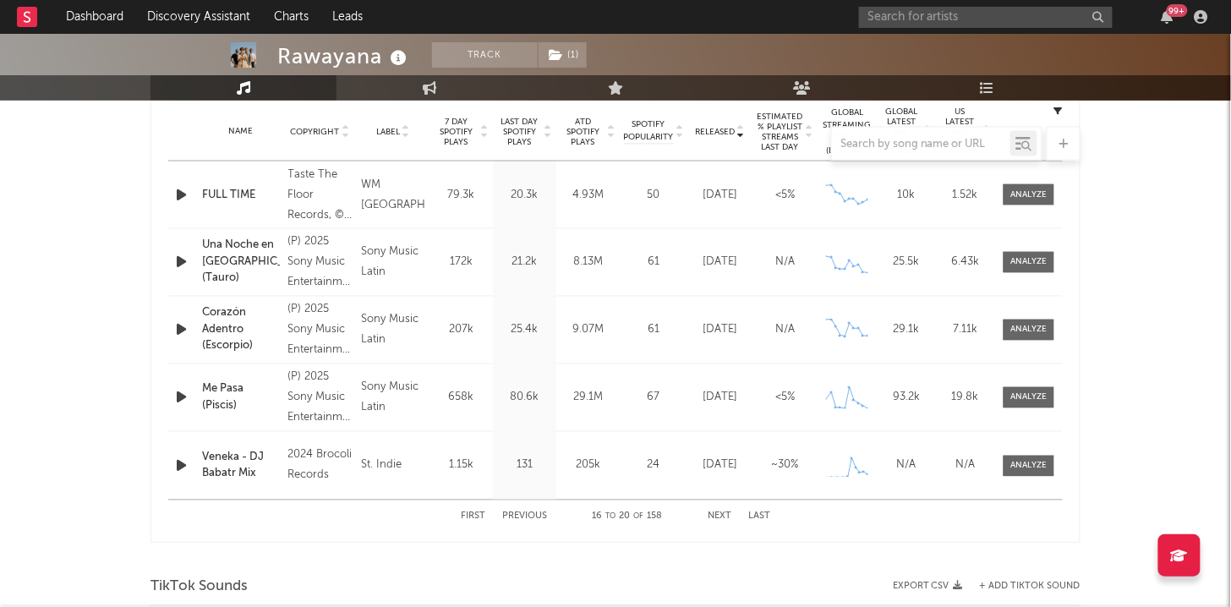
click at [519, 514] on button "Previous" at bounding box center [524, 516] width 45 height 9
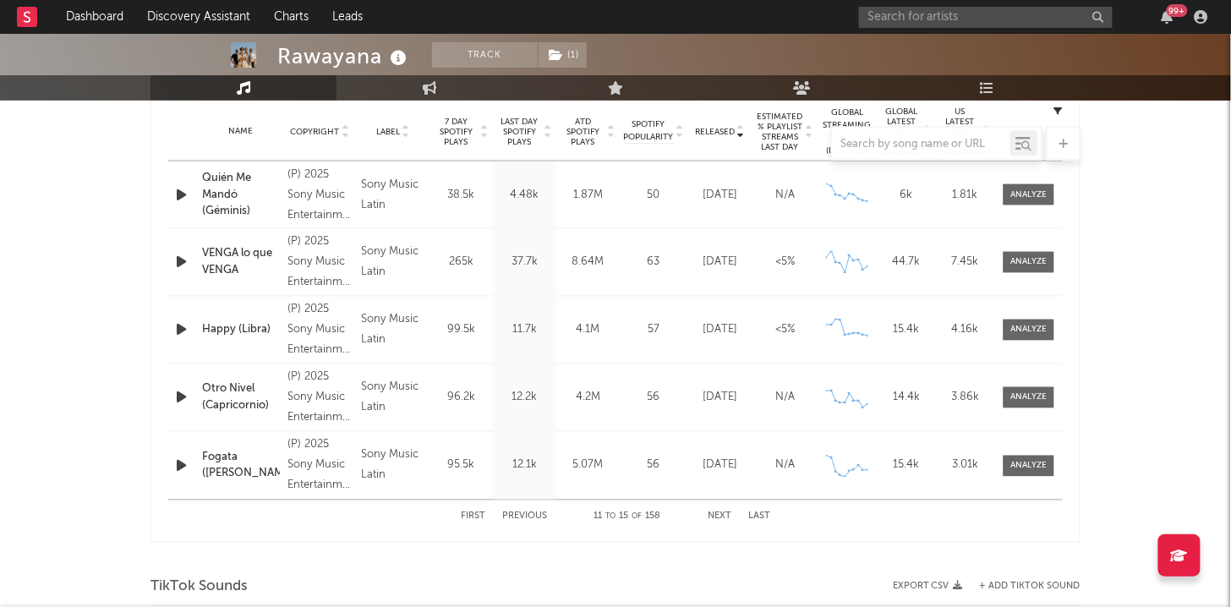
click at [519, 514] on button "Previous" at bounding box center [524, 516] width 45 height 9
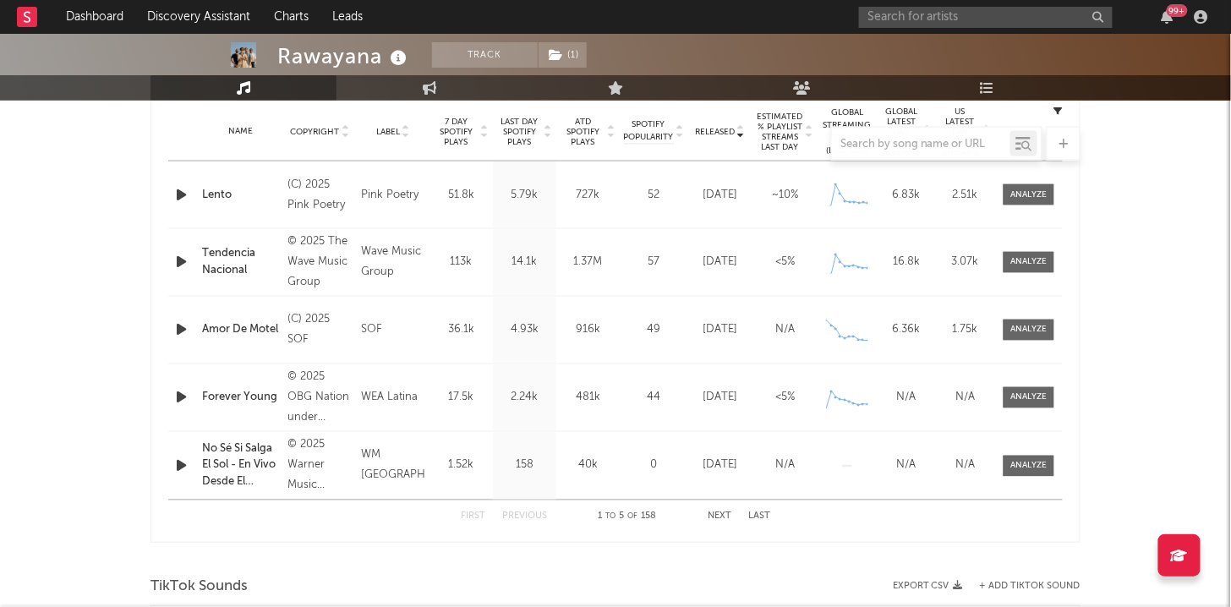
click at [549, 133] on div at bounding box center [615, 144] width 930 height 34
click at [545, 128] on div at bounding box center [615, 144] width 930 height 34
click at [545, 129] on div at bounding box center [615, 144] width 930 height 34
click at [545, 133] on div at bounding box center [615, 144] width 930 height 34
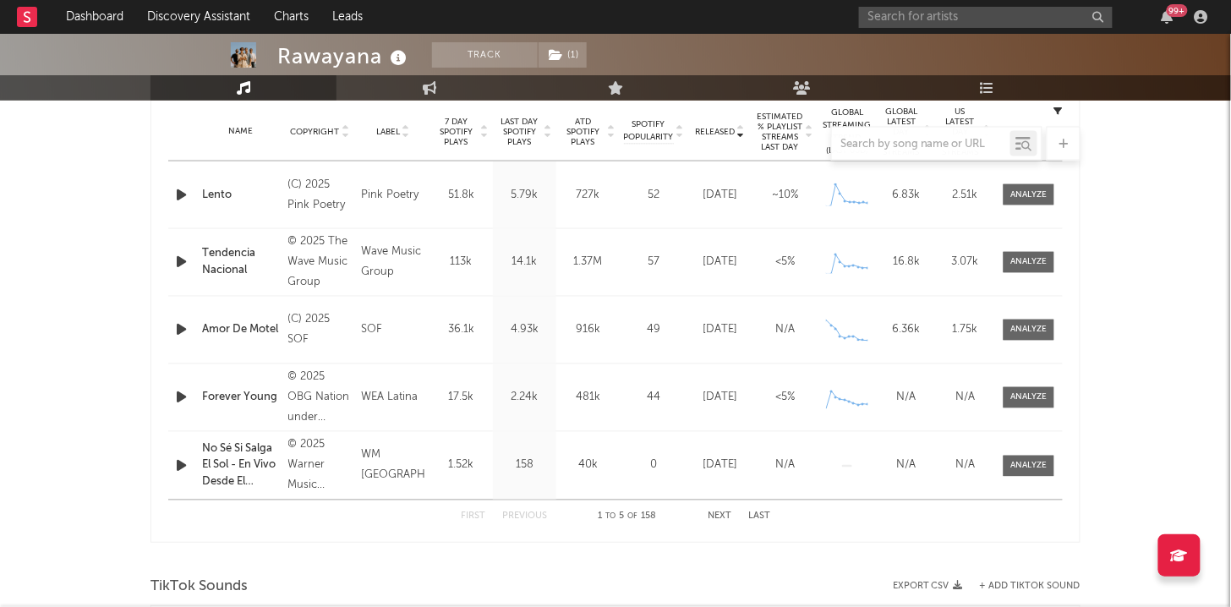
click at [548, 133] on div at bounding box center [615, 144] width 930 height 34
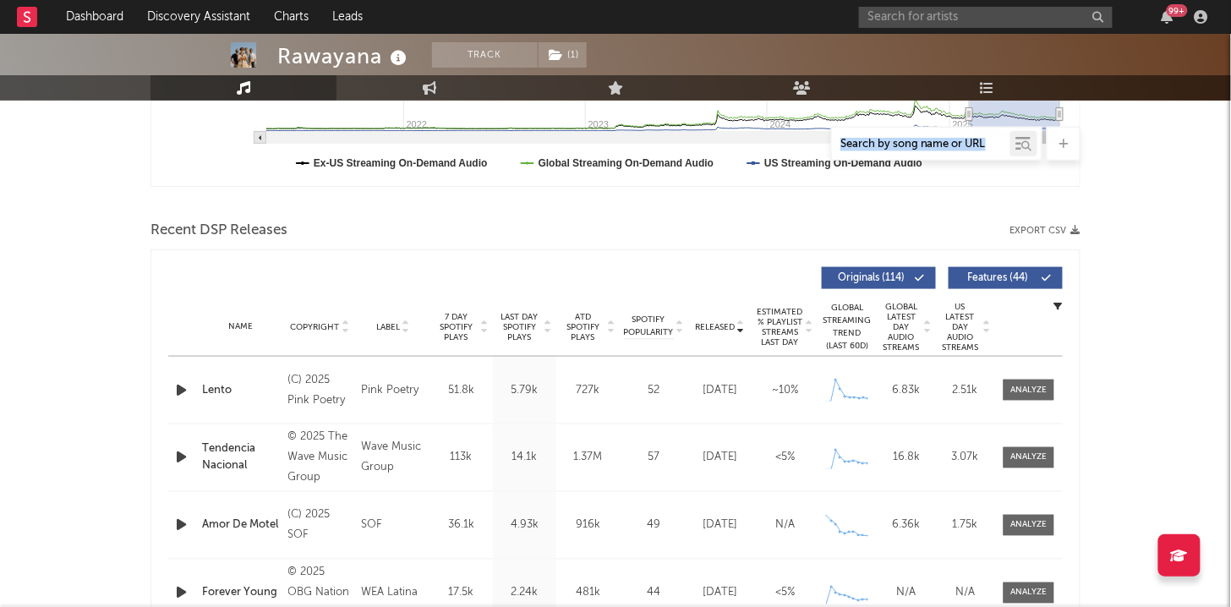
scroll to position [389, 0]
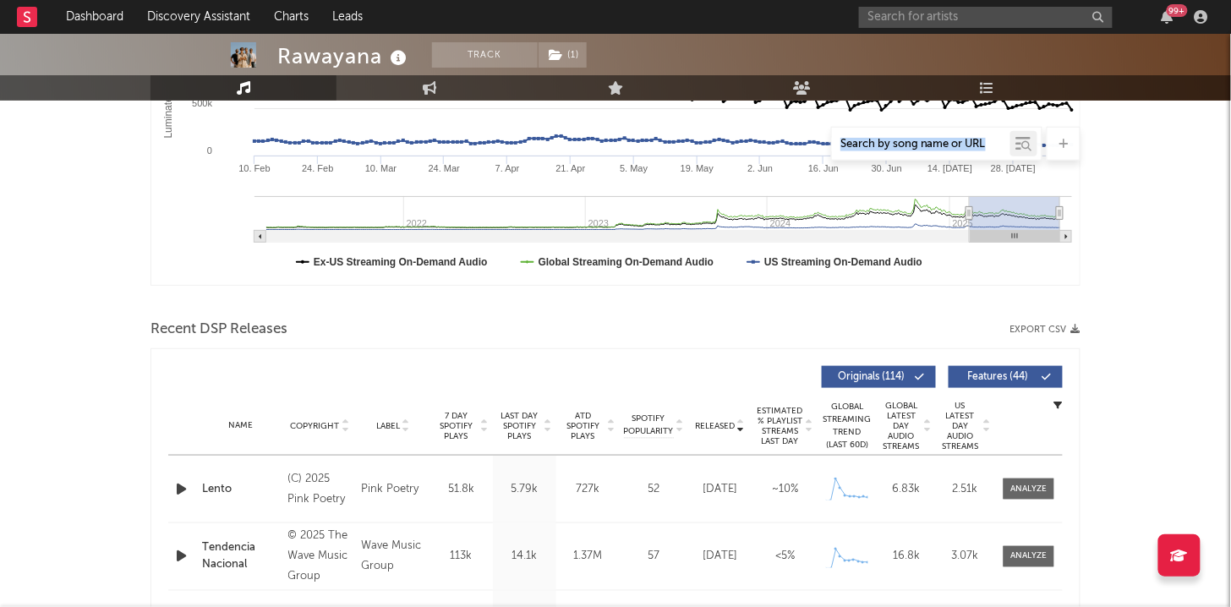
click at [549, 427] on icon at bounding box center [548, 429] width 8 height 7
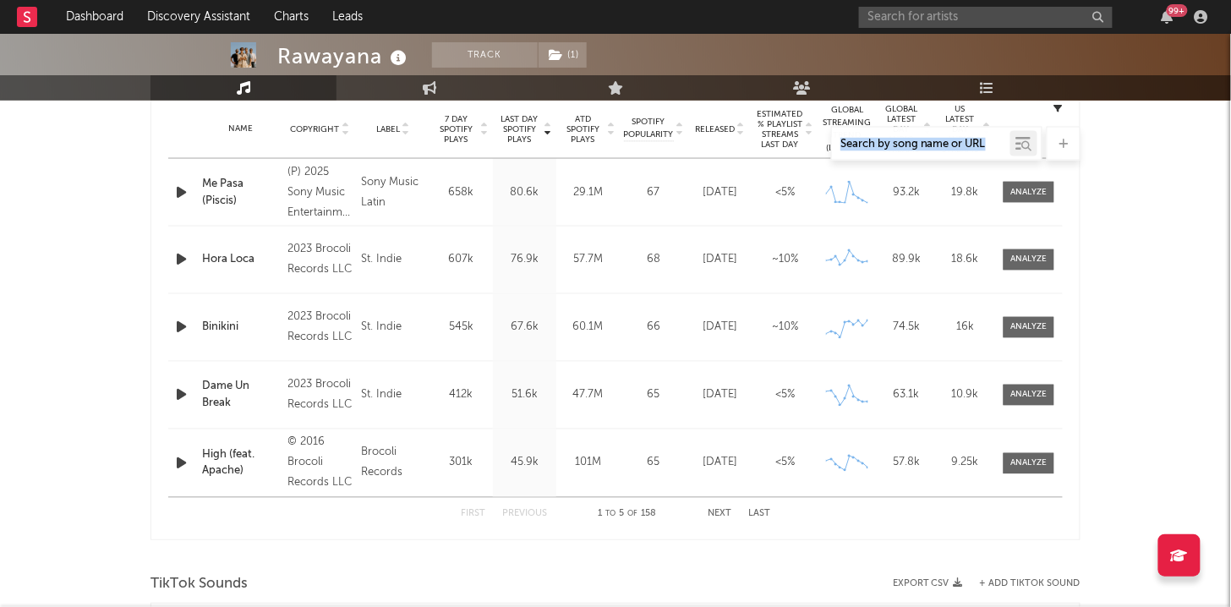
scroll to position [683, 0]
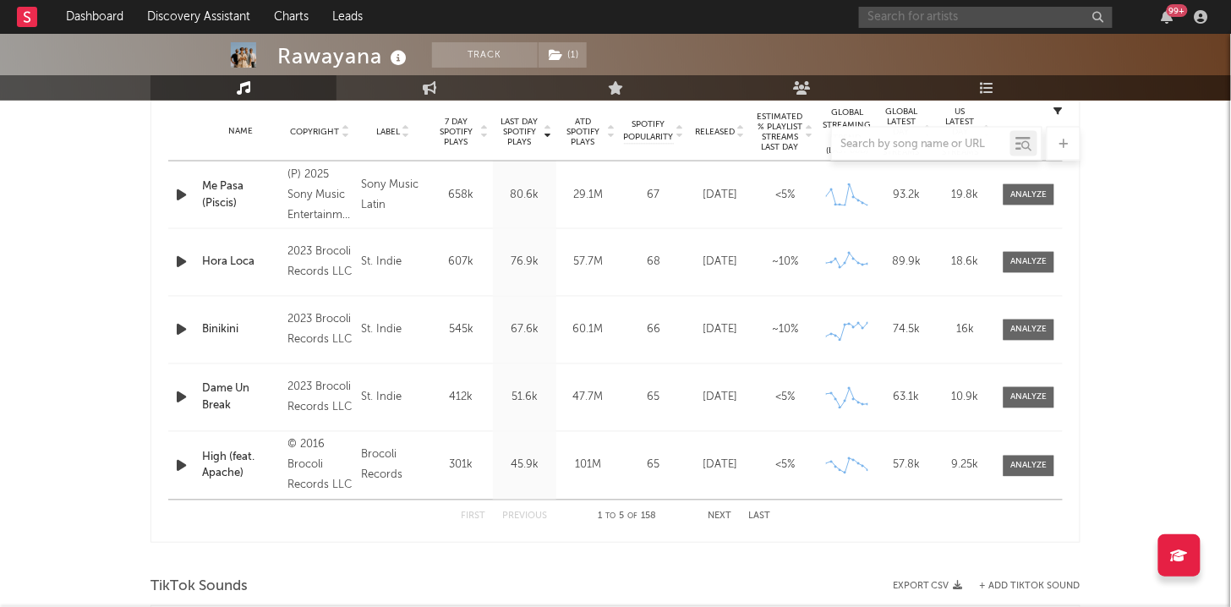
click at [899, 21] on input "text" at bounding box center [986, 17] width 254 height 21
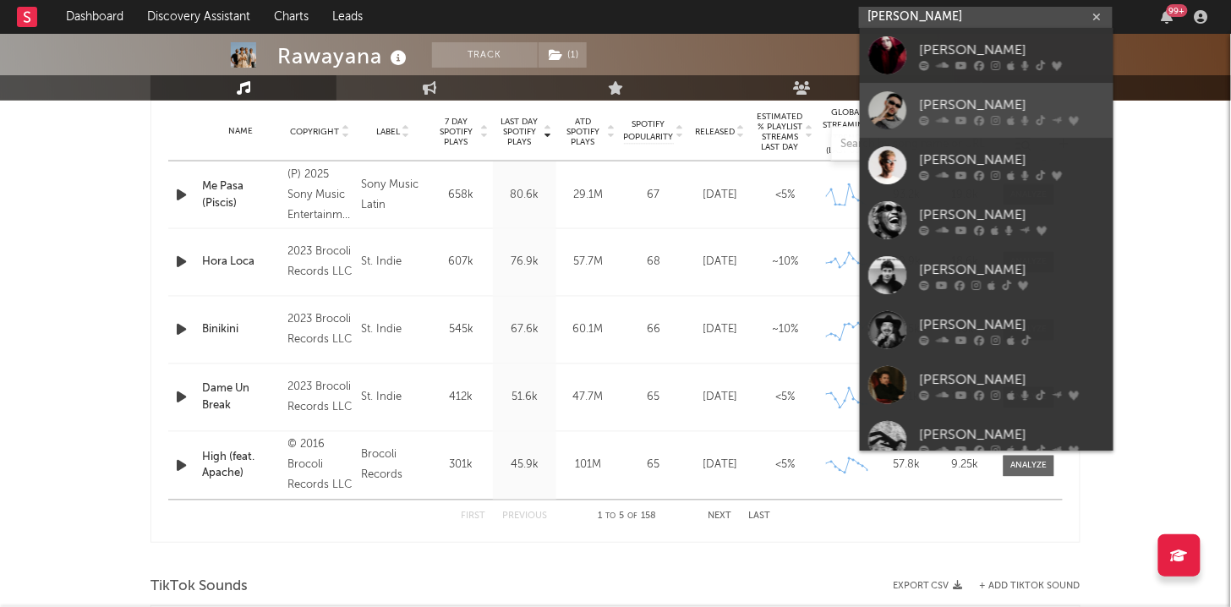
type input "[PERSON_NAME]"
click at [909, 106] on link "[PERSON_NAME]" at bounding box center [987, 110] width 254 height 55
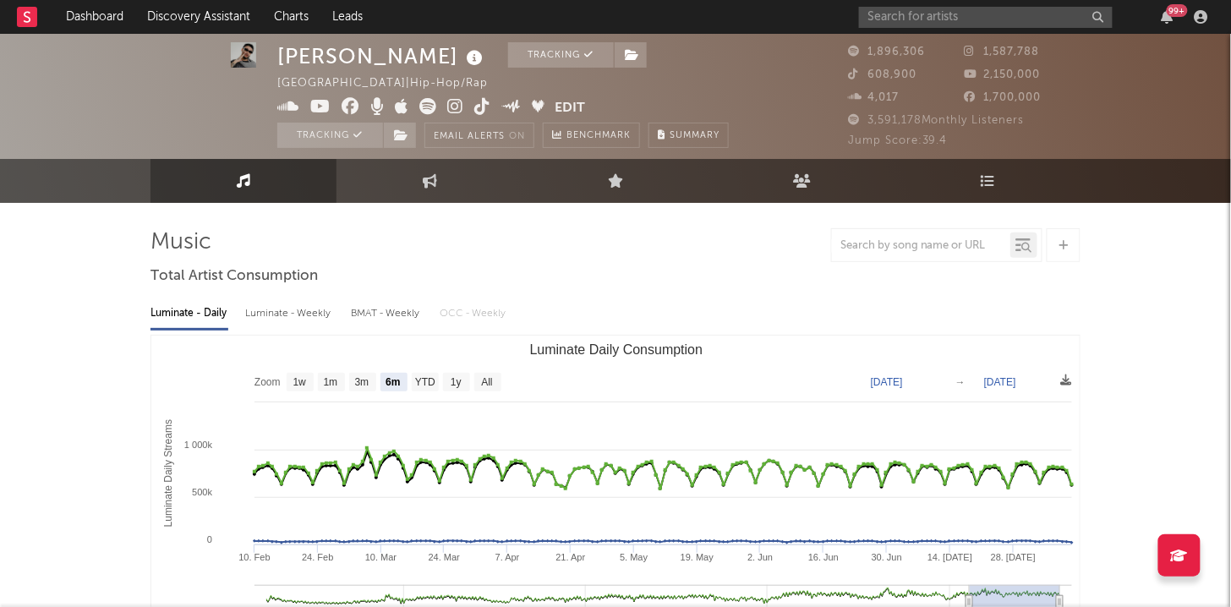
scroll to position [63, 0]
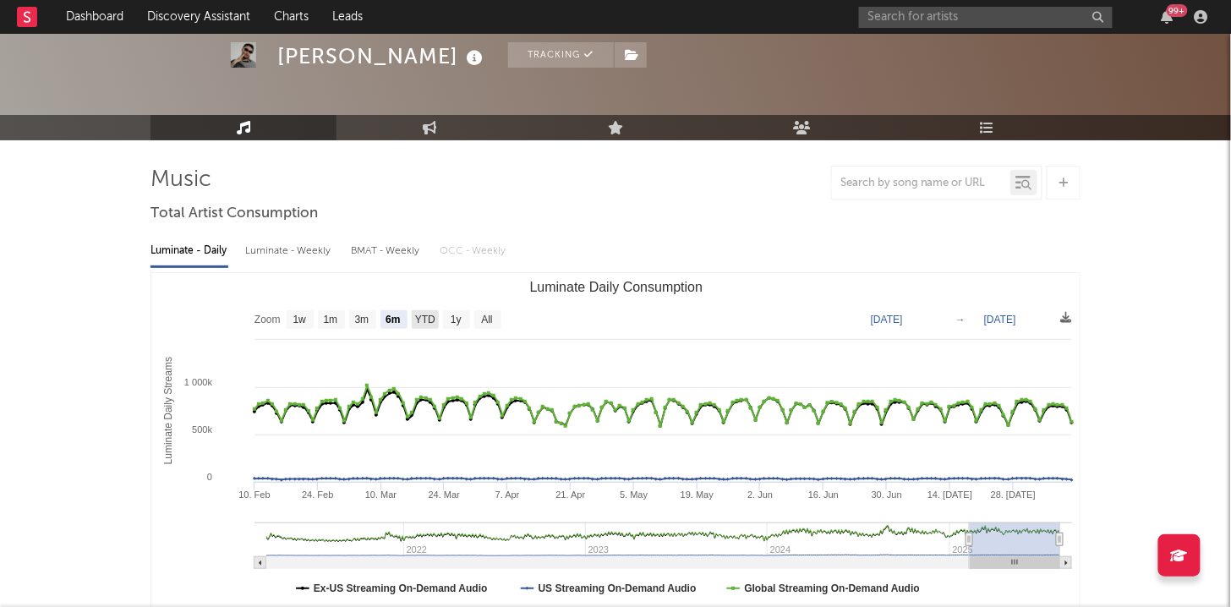
click at [429, 317] on text "YTD" at bounding box center [425, 320] width 20 height 12
select select "YTD"
type input "[DATE]"
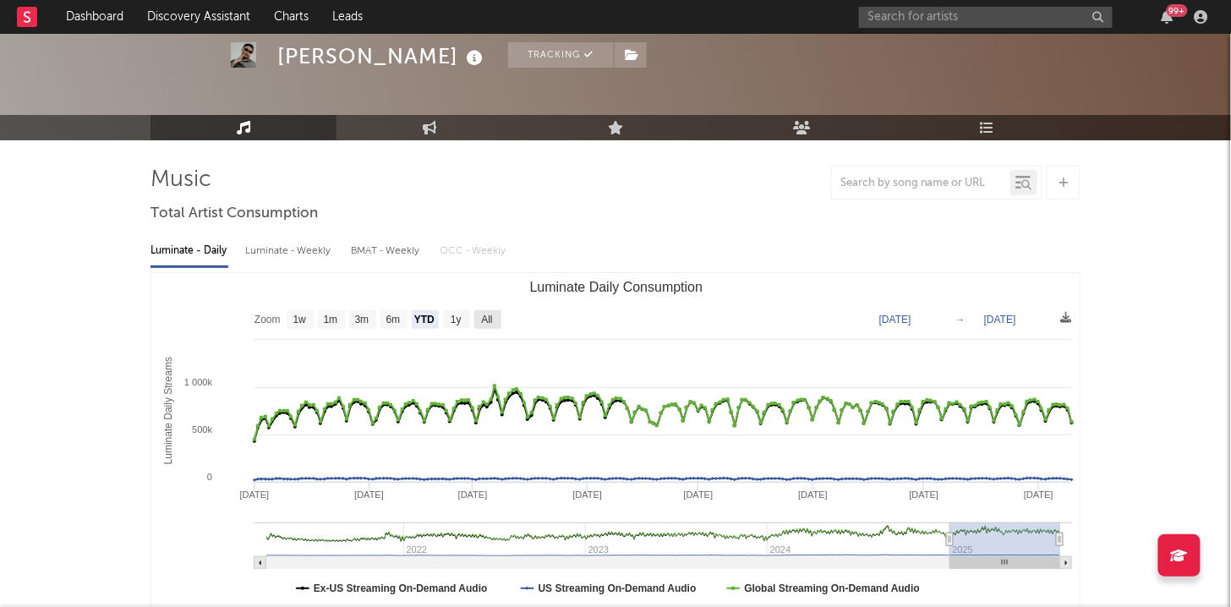
click at [489, 314] on text "All" at bounding box center [486, 320] width 11 height 12
select select "All"
type input "[DATE]"
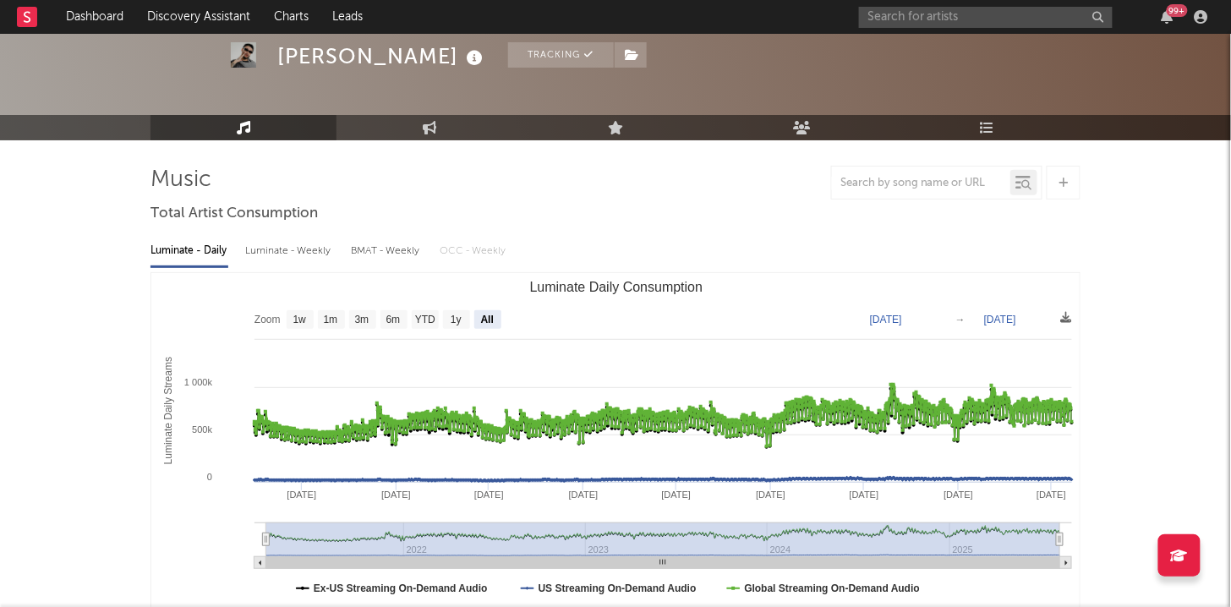
click at [886, 36] on div "1,896,306 1,587,788 608,900 2,150,000 4,017 1,700,000 3,591,178 Monthly Listene…" at bounding box center [964, 33] width 232 height 106
click at [888, 33] on div "99 +" at bounding box center [1036, 17] width 355 height 34
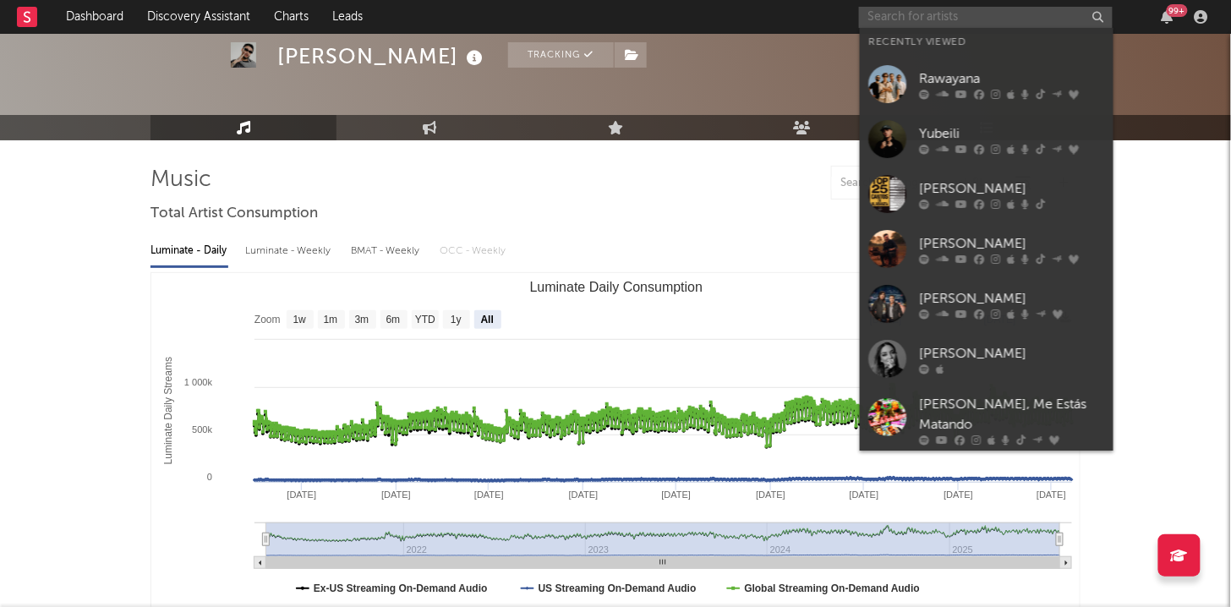
click at [894, 23] on input "text" at bounding box center [986, 17] width 254 height 21
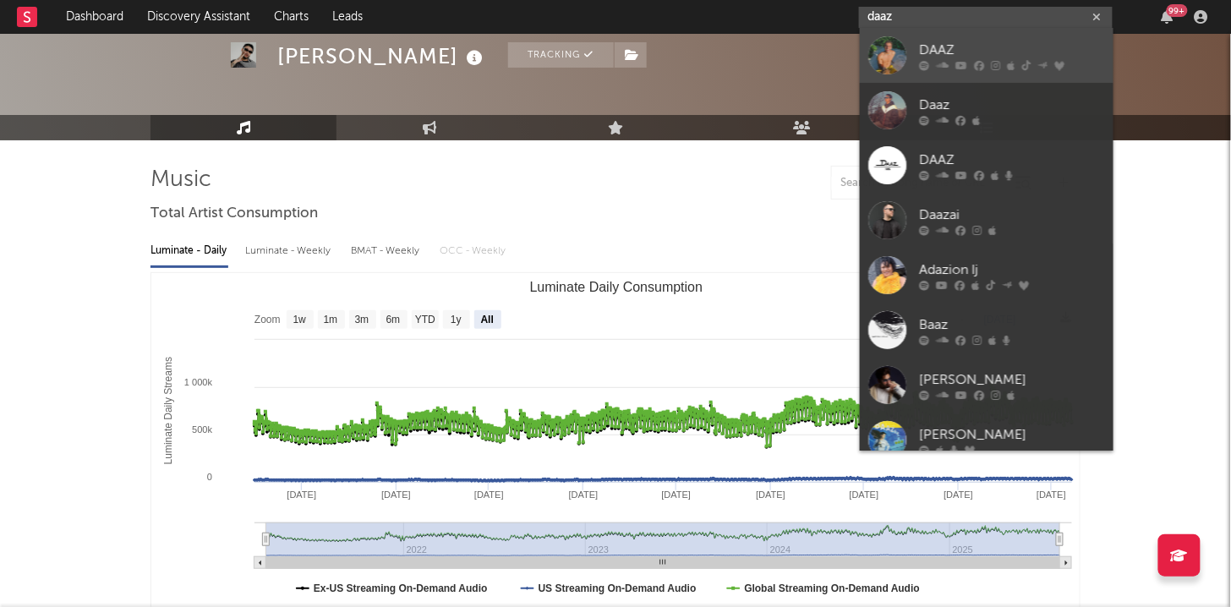
type input "daaz"
click at [888, 41] on div at bounding box center [887, 55] width 38 height 38
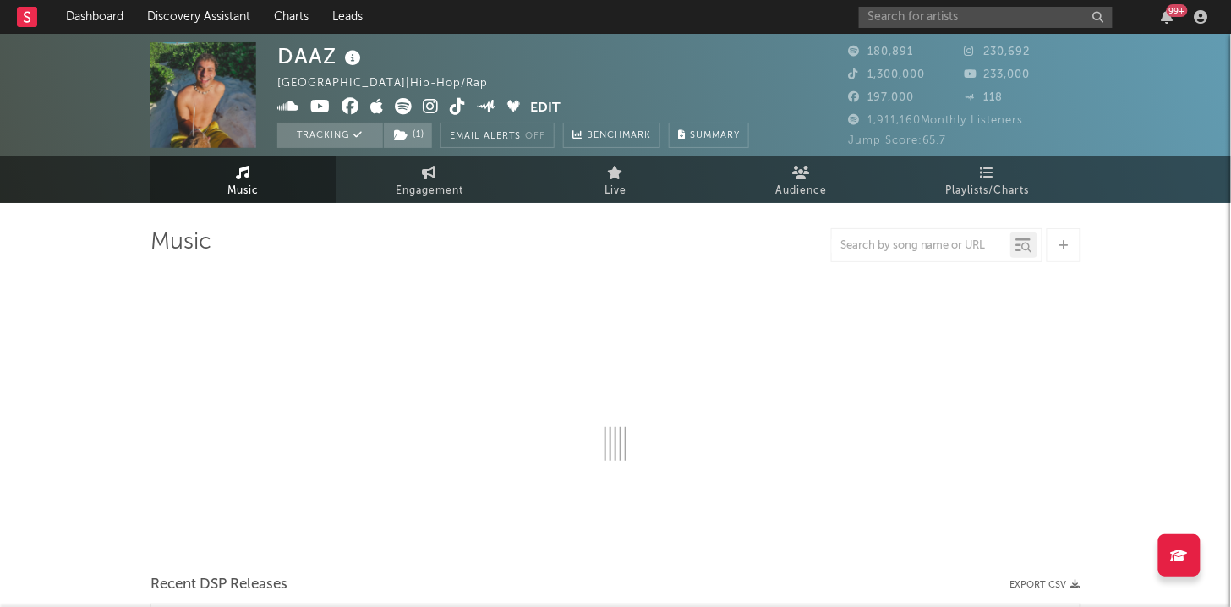
select select "6m"
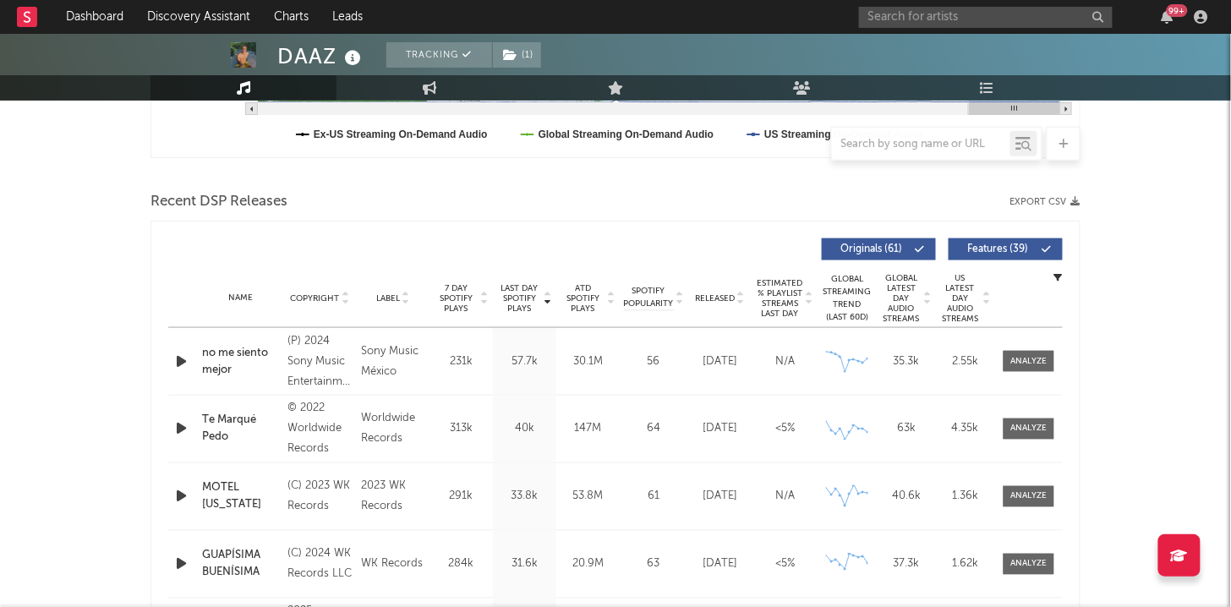
scroll to position [518, 0]
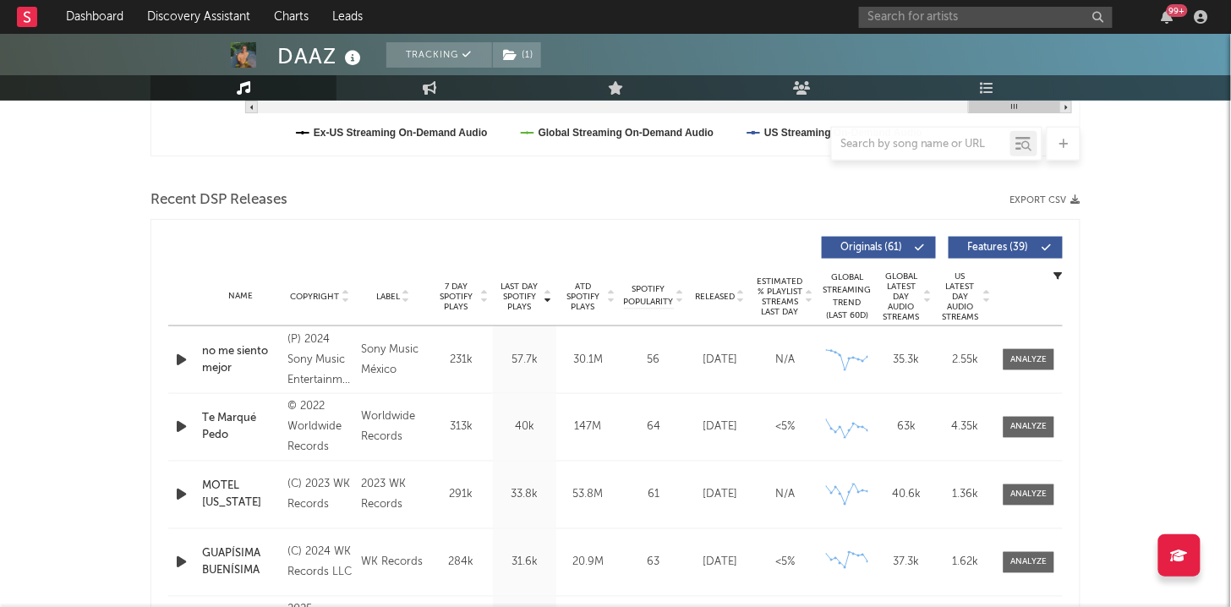
click at [615, 298] on icon at bounding box center [611, 300] width 8 height 7
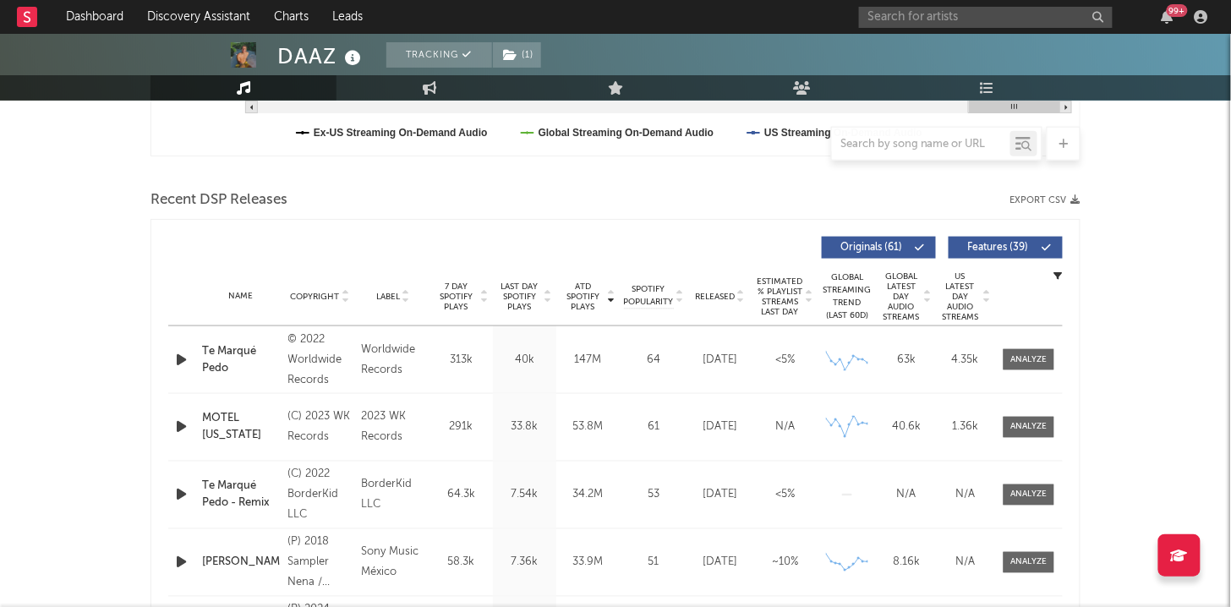
click at [746, 293] on div "Released" at bounding box center [719, 296] width 57 height 13
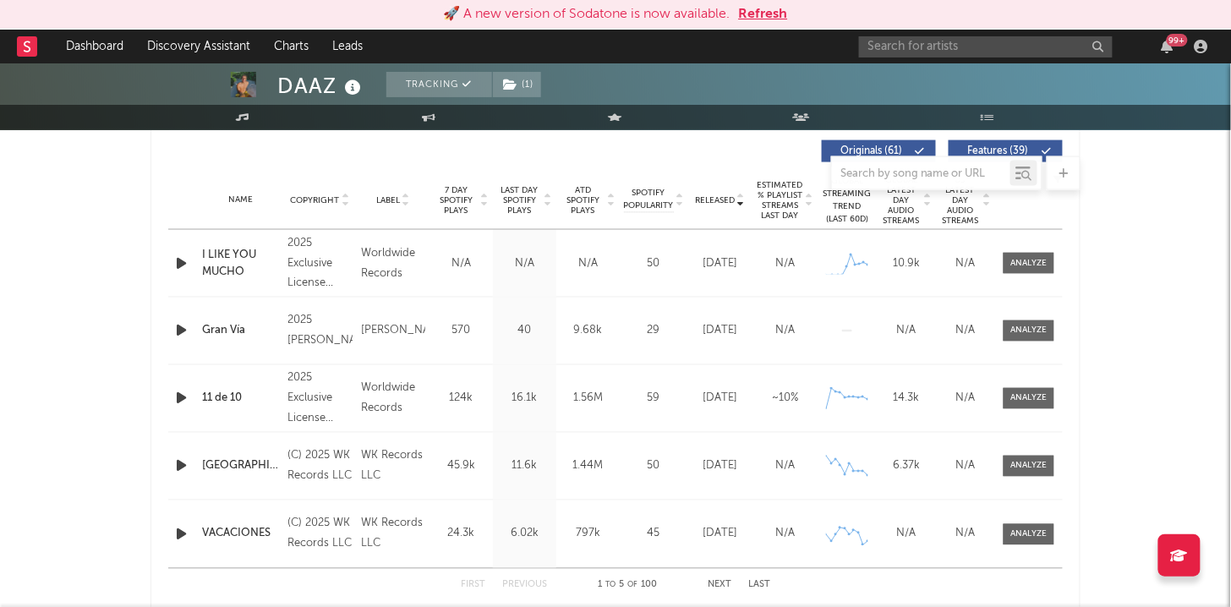
scroll to position [645, 0]
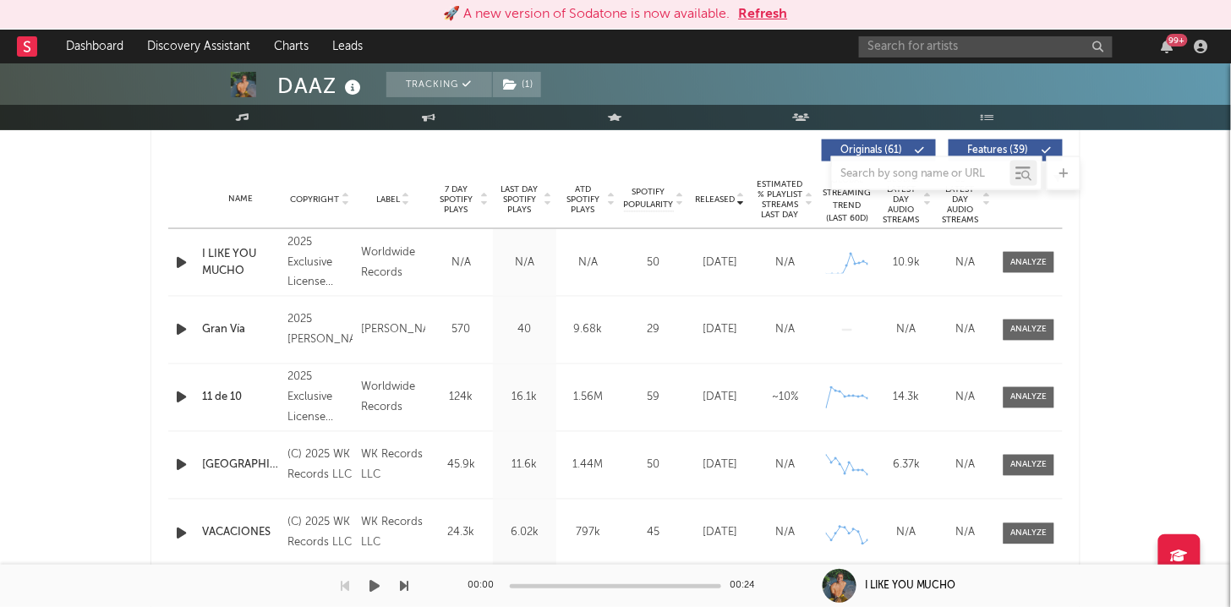
click at [730, 582] on div "00:24" at bounding box center [747, 586] width 34 height 20
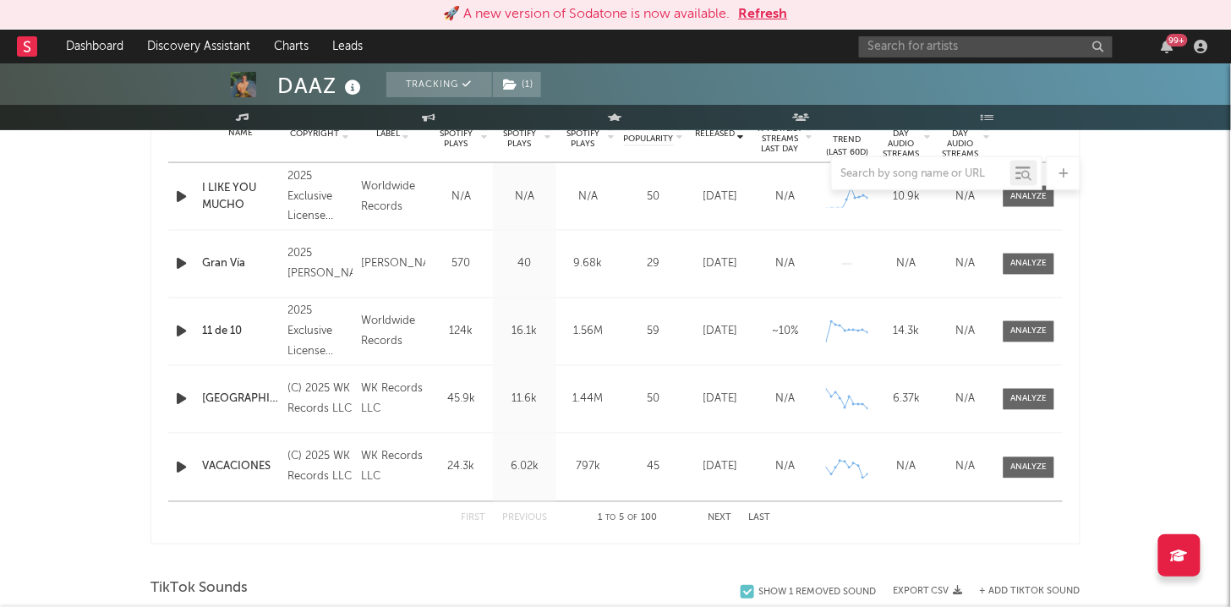
scroll to position [740, 0]
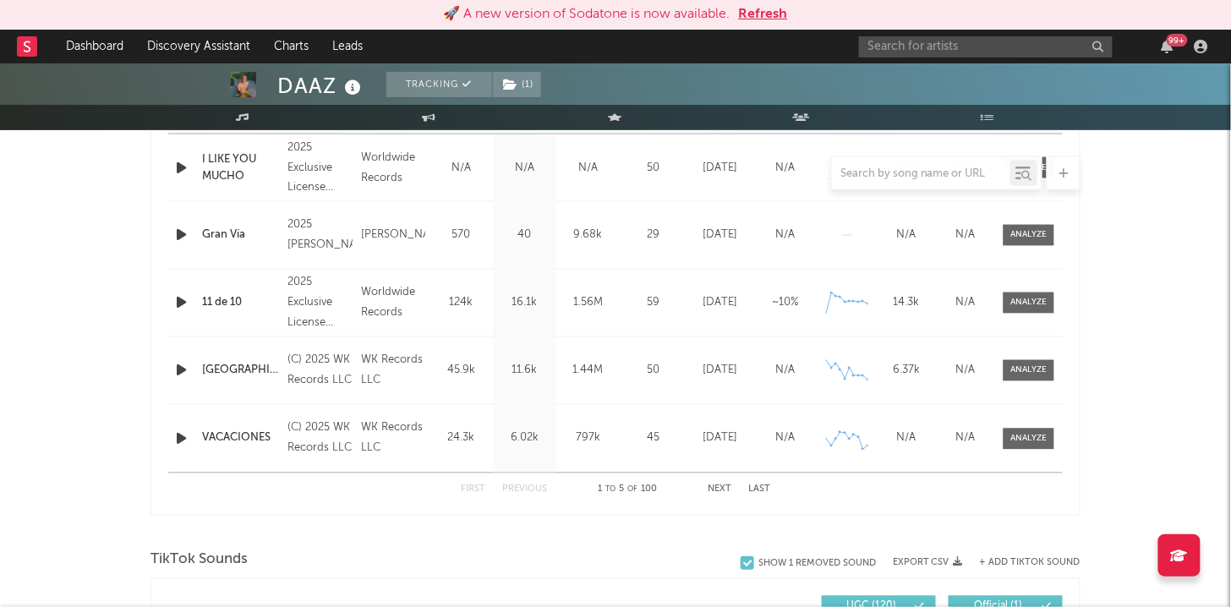
click at [724, 485] on button "Next" at bounding box center [720, 489] width 24 height 9
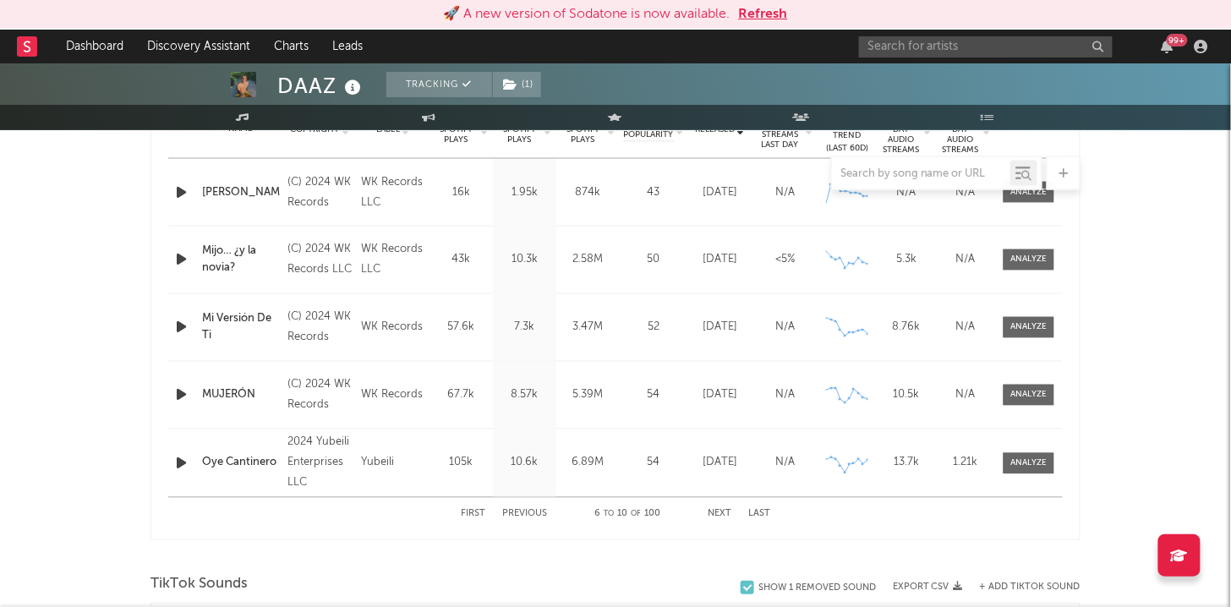
scroll to position [719, 0]
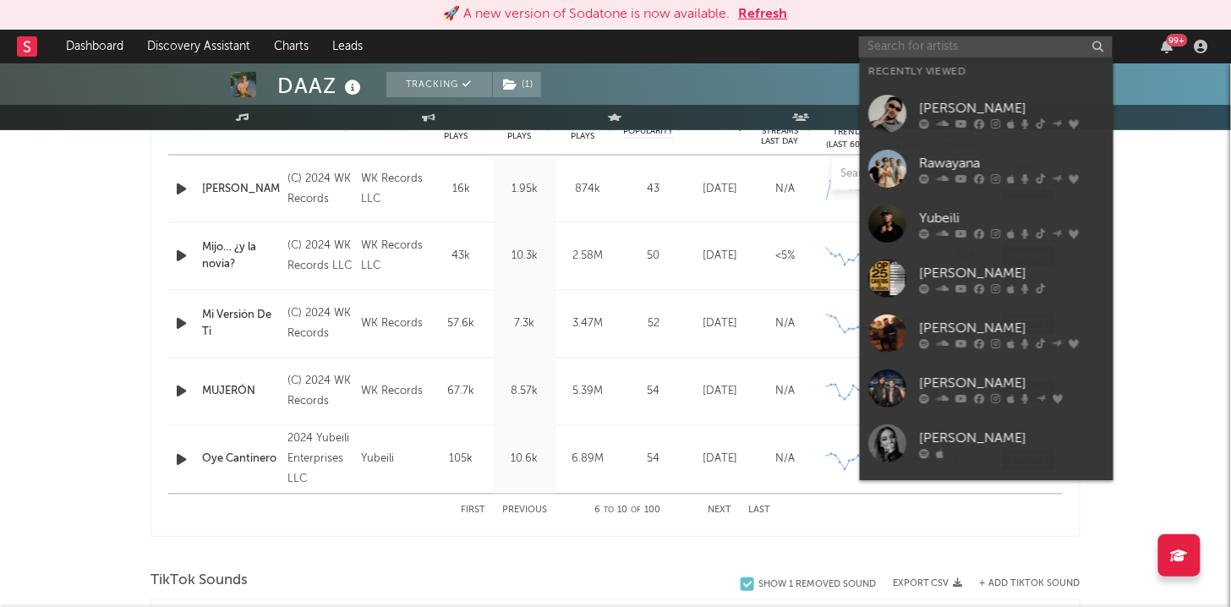
click at [938, 46] on input "text" at bounding box center [986, 46] width 254 height 21
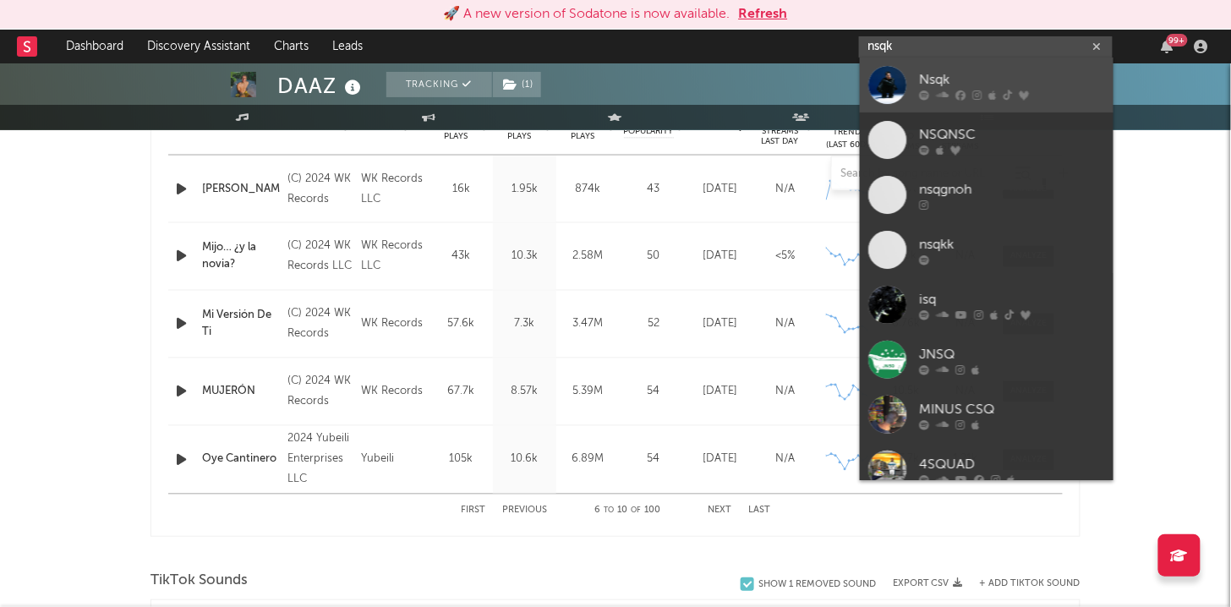
type input "nsqk"
click at [899, 70] on div at bounding box center [887, 85] width 38 height 38
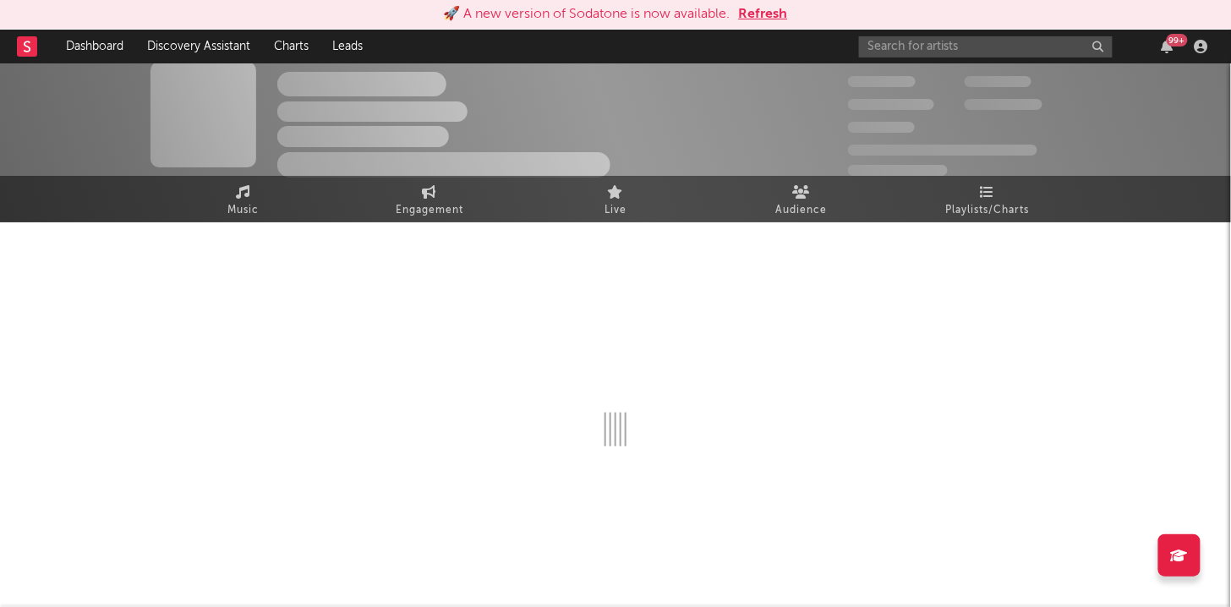
scroll to position [719, 0]
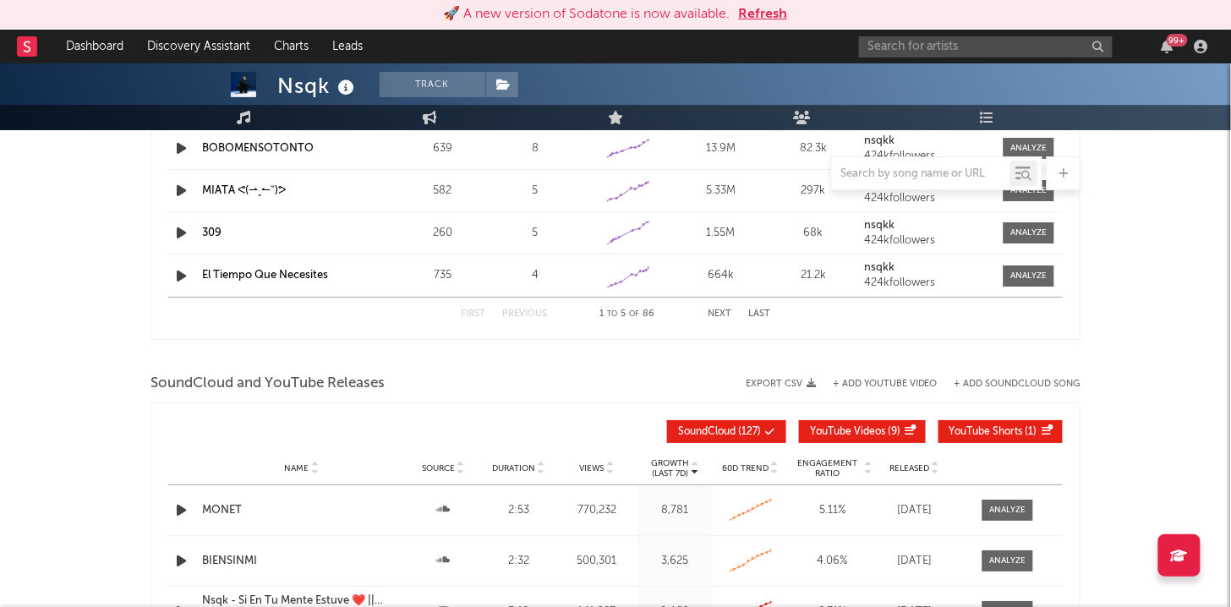
select select "6m"
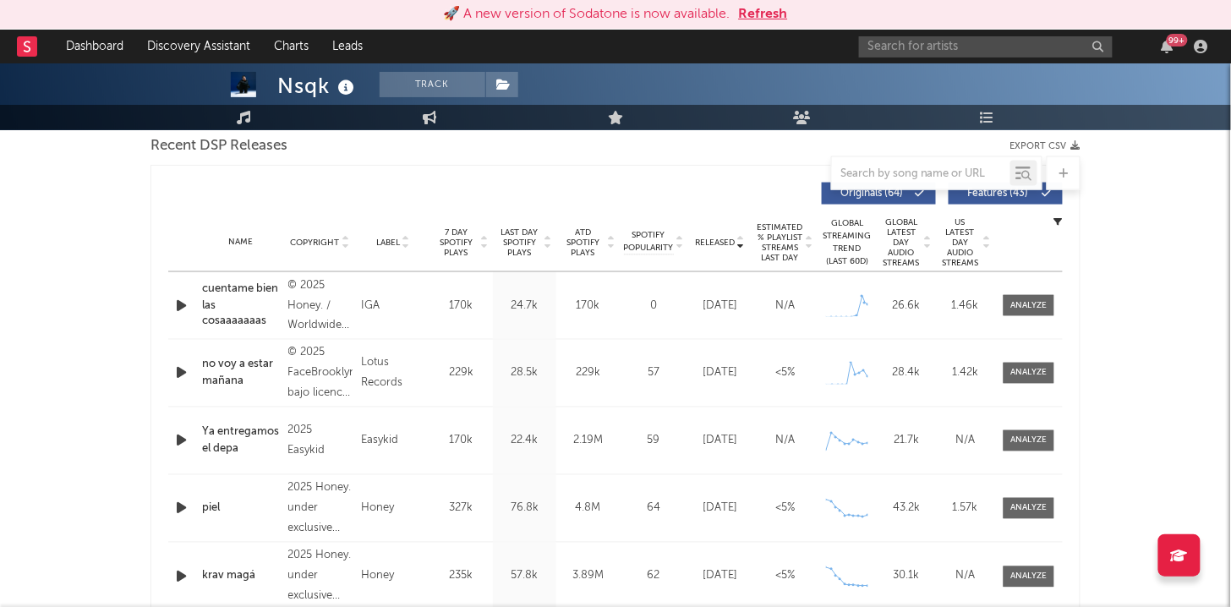
scroll to position [598, 0]
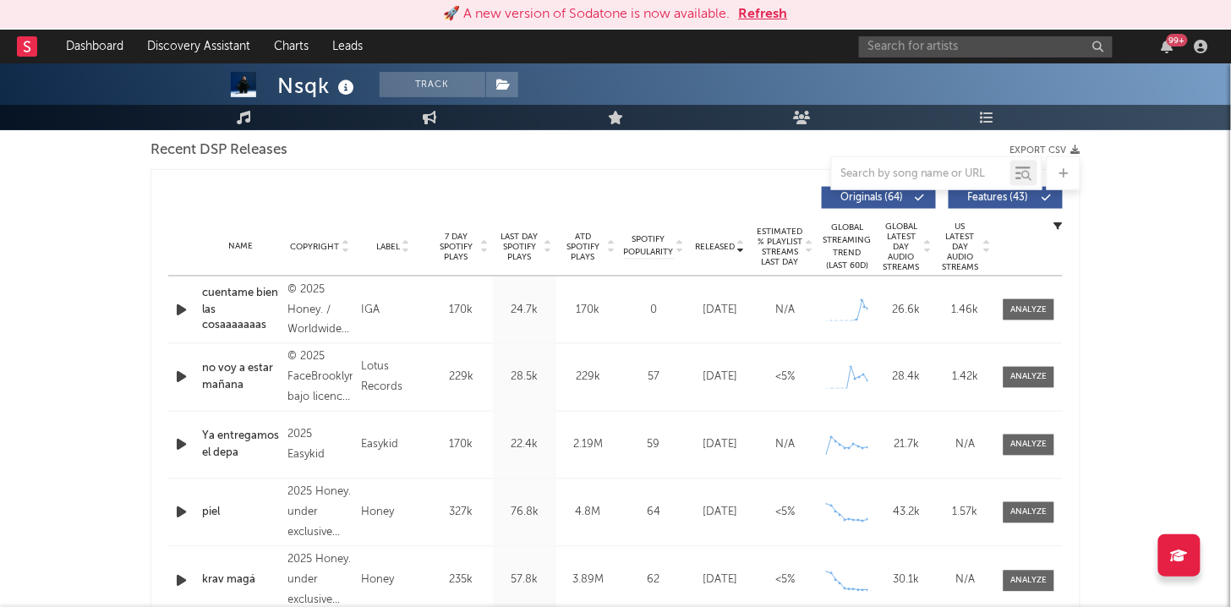
click at [743, 249] on icon at bounding box center [740, 250] width 8 height 7
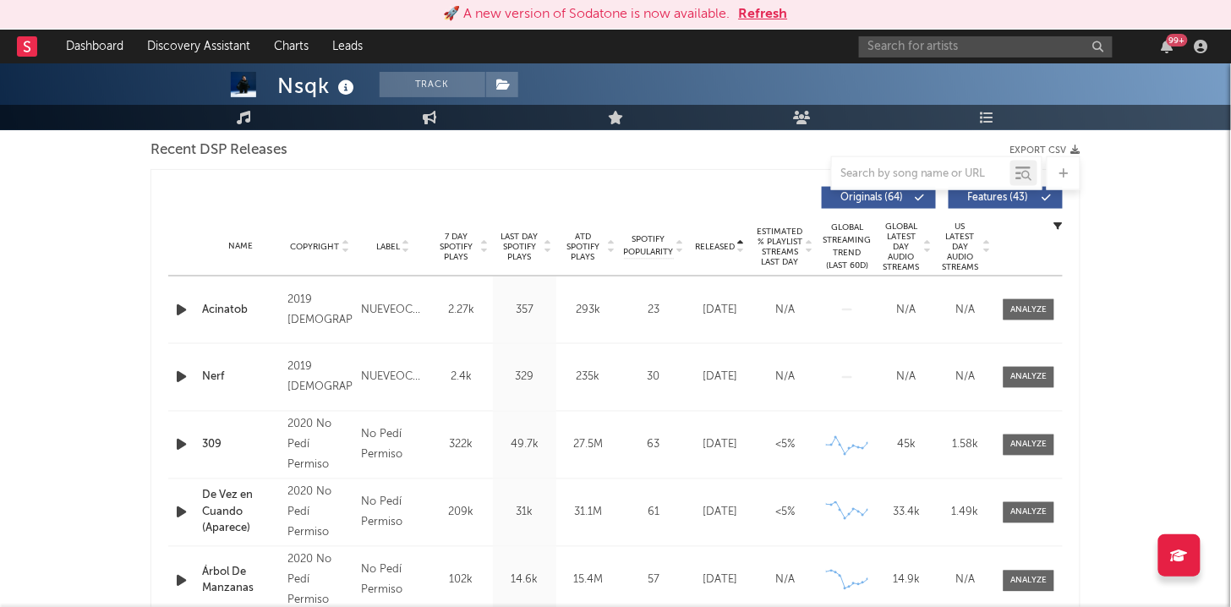
click at [743, 249] on icon at bounding box center [740, 250] width 8 height 7
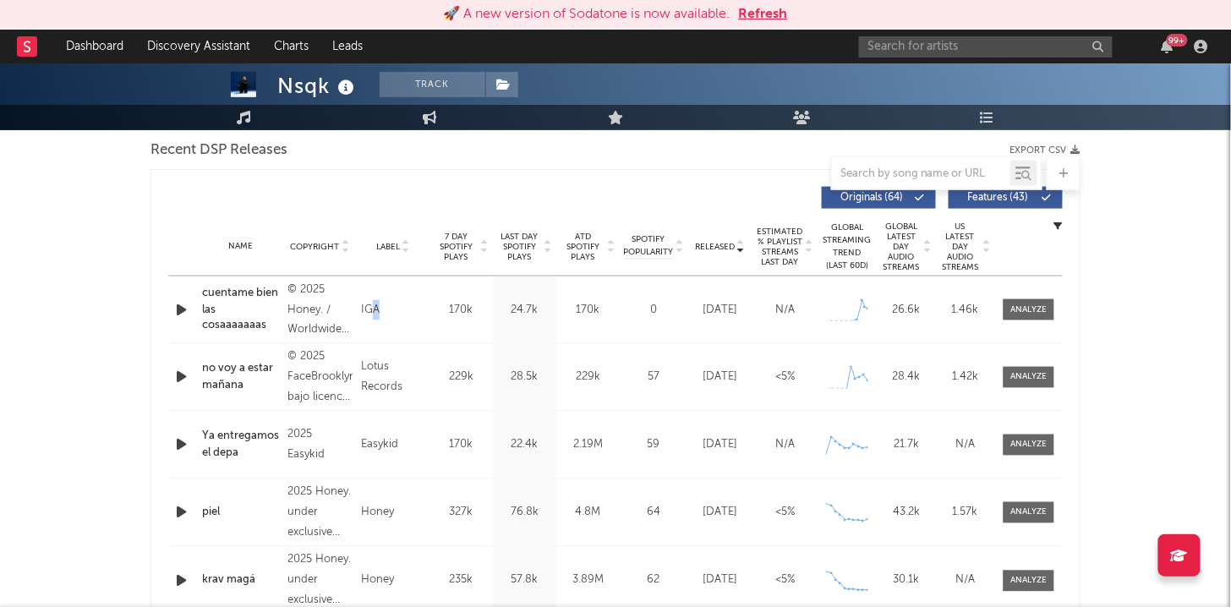
drag, startPoint x: 370, startPoint y: 302, endPoint x: 400, endPoint y: 336, distance: 44.9
click at [400, 336] on div "Name cuentame bien las cosaaaaaaas Copyright © 2025 Honey. / Worldwide Records …" at bounding box center [615, 309] width 894 height 67
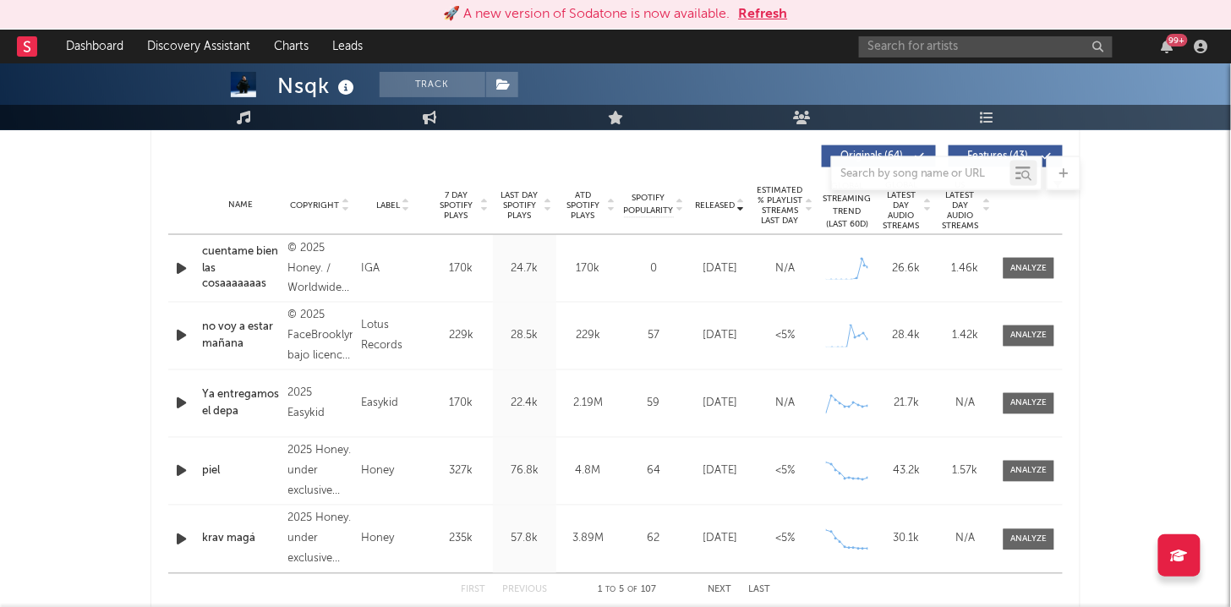
scroll to position [637, 0]
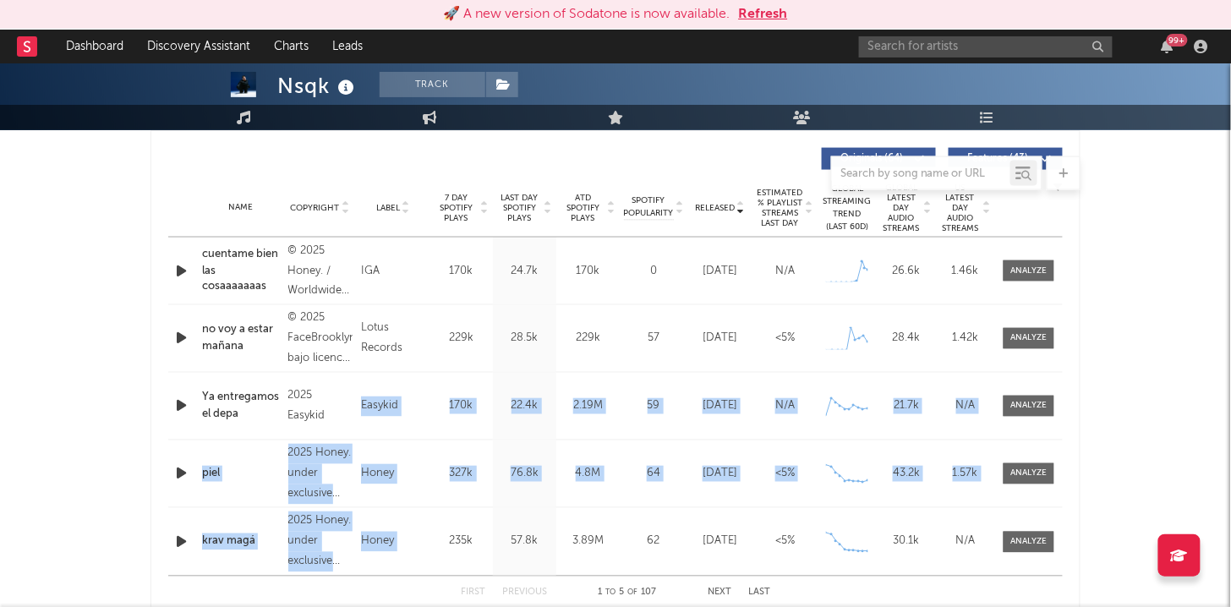
drag, startPoint x: 346, startPoint y: 435, endPoint x: 466, endPoint y: 531, distance: 153.4
click at [466, 531] on div "Name cuentame bien las cosaaaaaaas Copyright © 2025 Honey. / Worldwide Records …" at bounding box center [615, 407] width 894 height 338
click at [466, 531] on div "Name krav magá Copyright 2025 Honey. under exclusive license to Worldwide Recor…" at bounding box center [615, 542] width 894 height 68
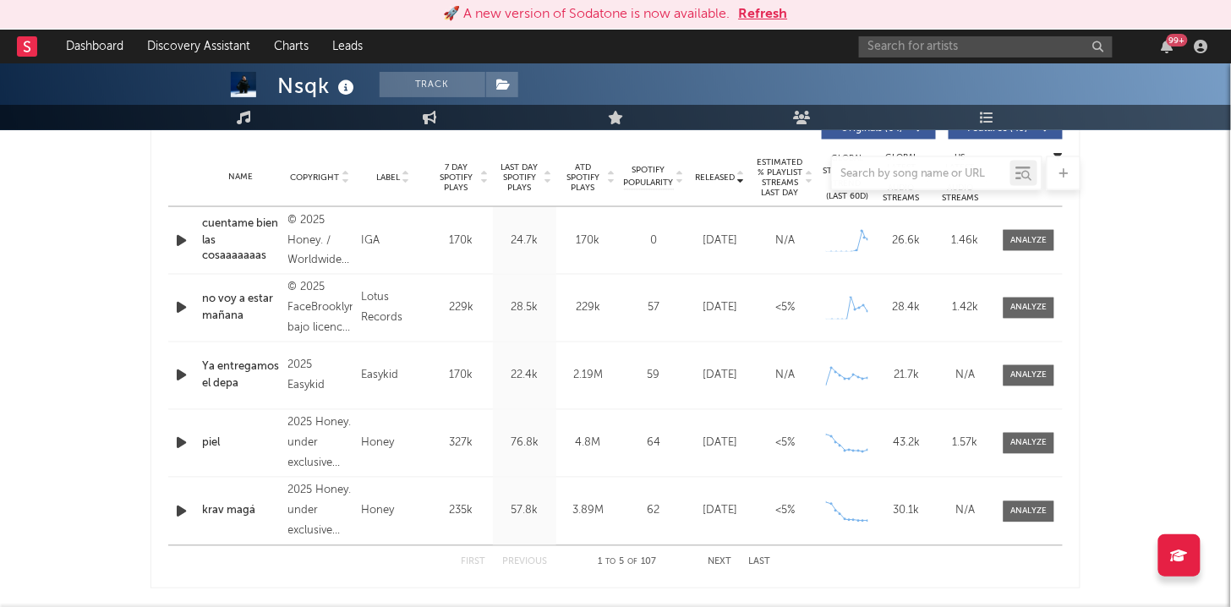
scroll to position [669, 0]
click at [716, 556] on button "Next" at bounding box center [720, 560] width 24 height 9
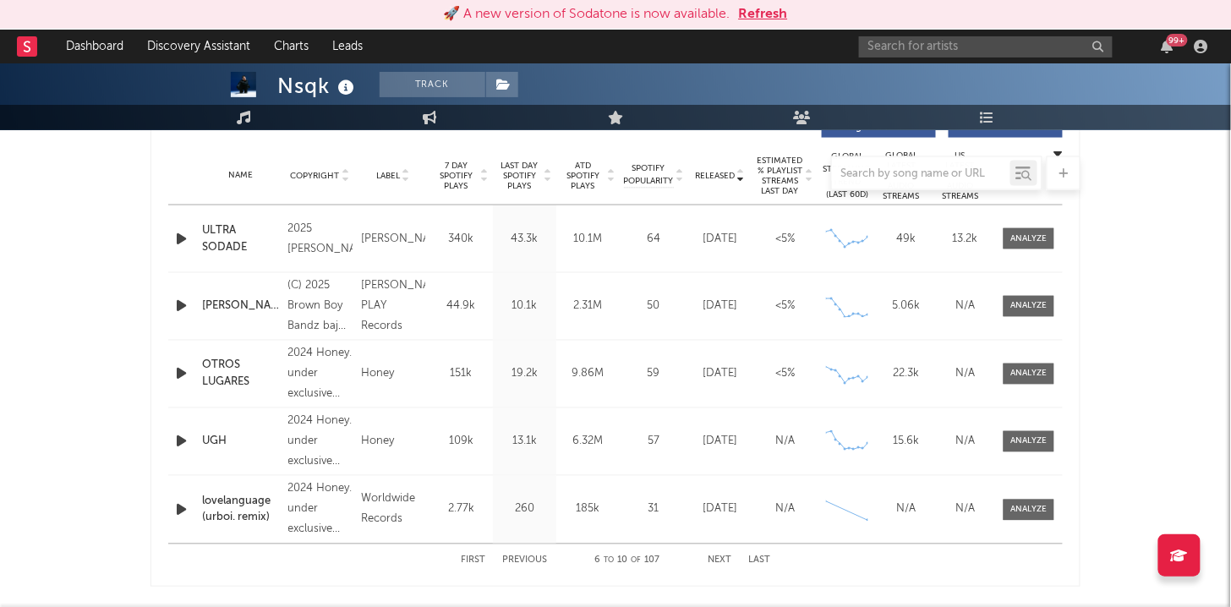
click at [533, 556] on button "Previous" at bounding box center [524, 560] width 45 height 9
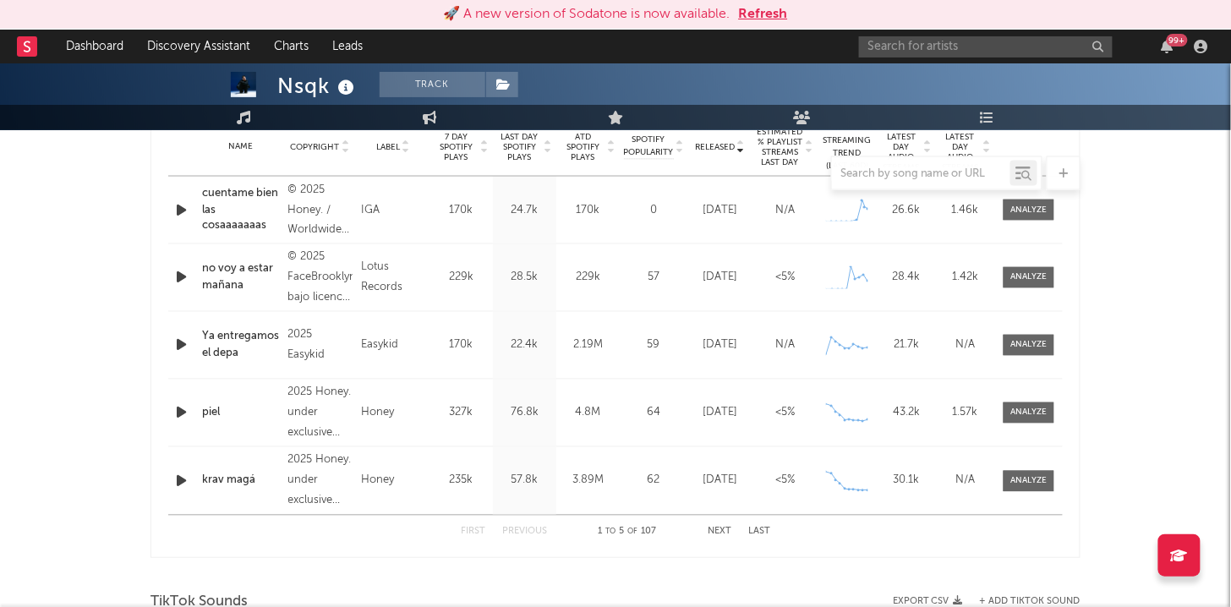
scroll to position [701, 0]
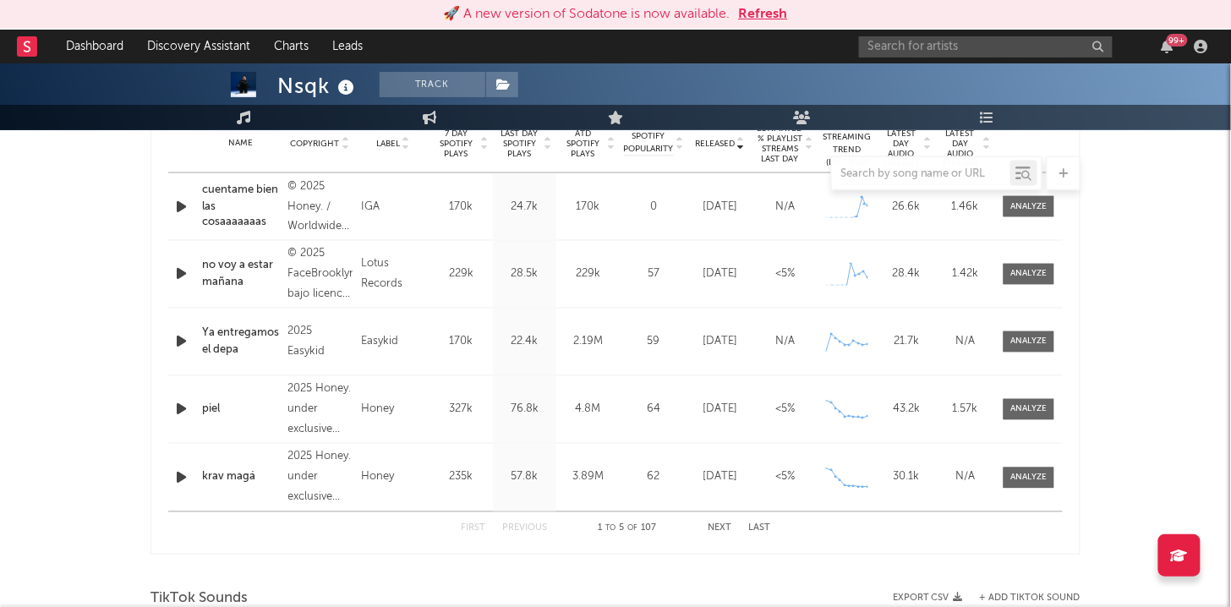
click at [703, 524] on div "First Previous 1 to 5 of 107 Next Last" at bounding box center [615, 528] width 309 height 33
click at [707, 522] on div "First Previous 1 to 5 of 107 Next Last" at bounding box center [615, 528] width 309 height 33
click at [720, 521] on div "First Previous 1 to 5 of 107 Next Last" at bounding box center [615, 528] width 309 height 33
